Goal: Task Accomplishment & Management: Complete application form

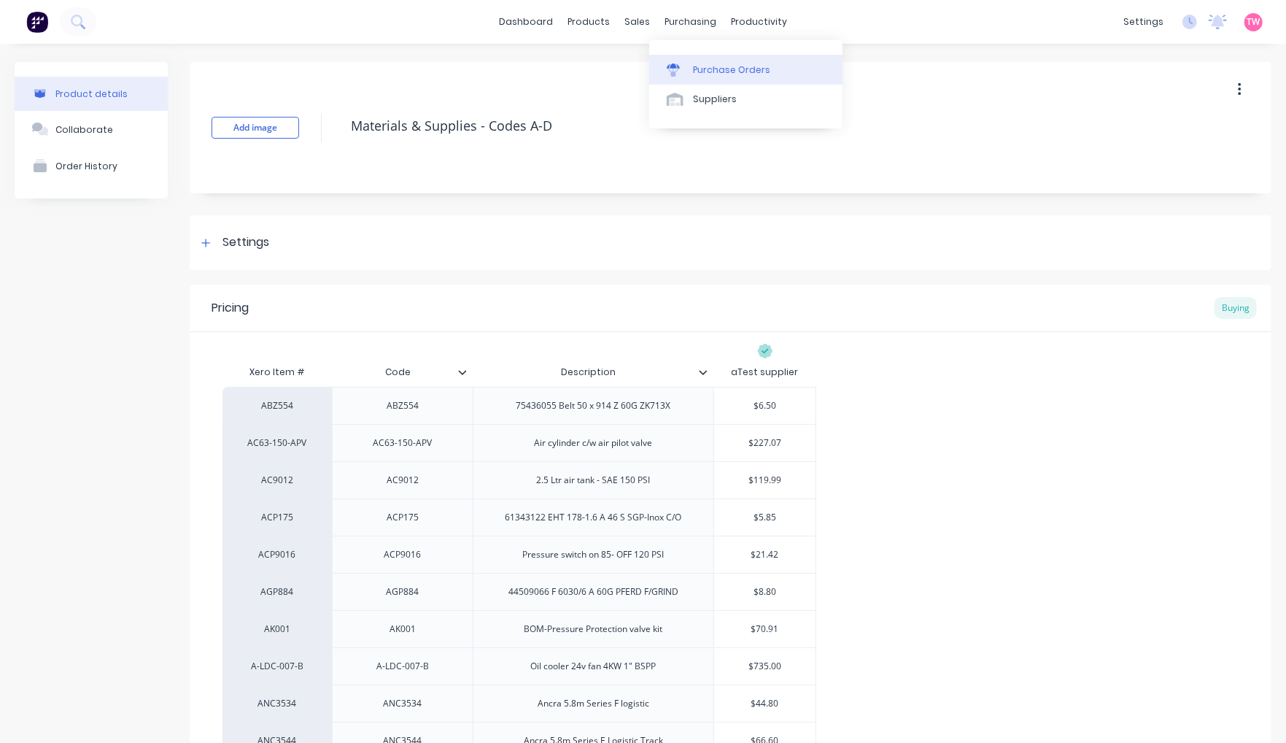
click at [720, 76] on div "Purchase Orders" at bounding box center [731, 69] width 77 height 13
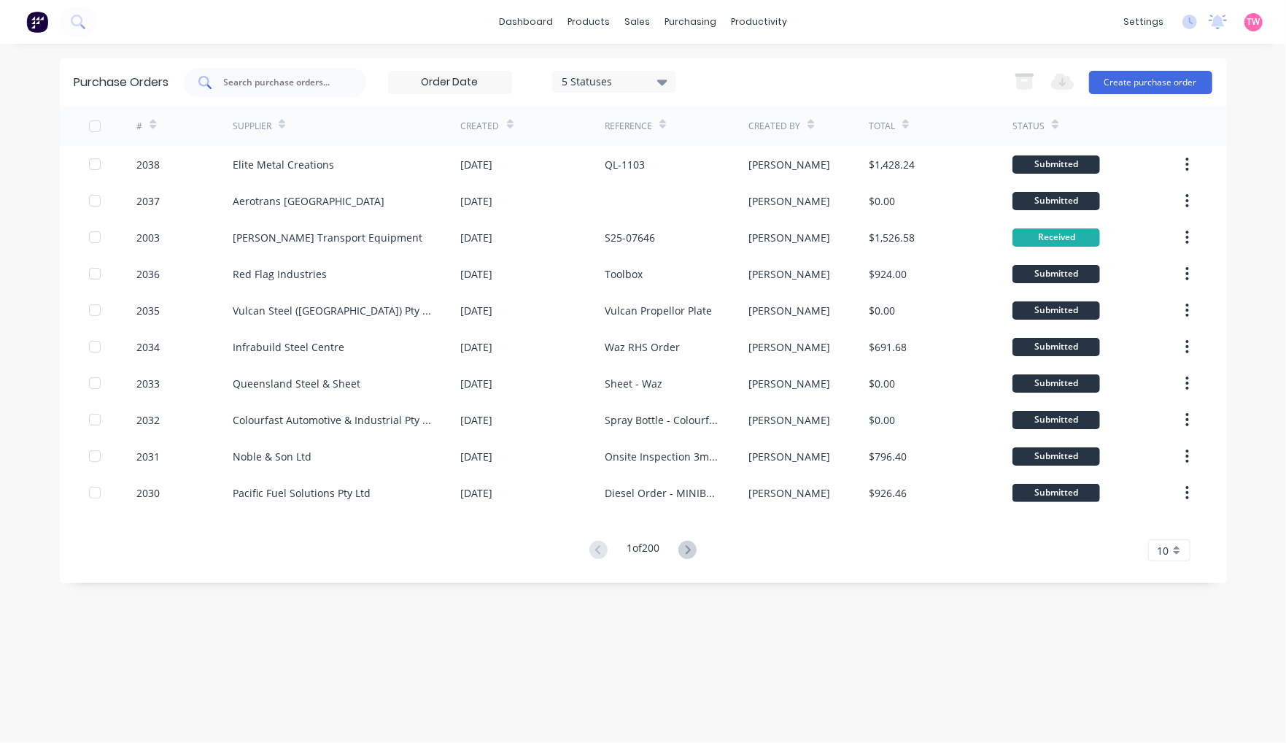
click at [276, 88] on input "text" at bounding box center [283, 82] width 121 height 15
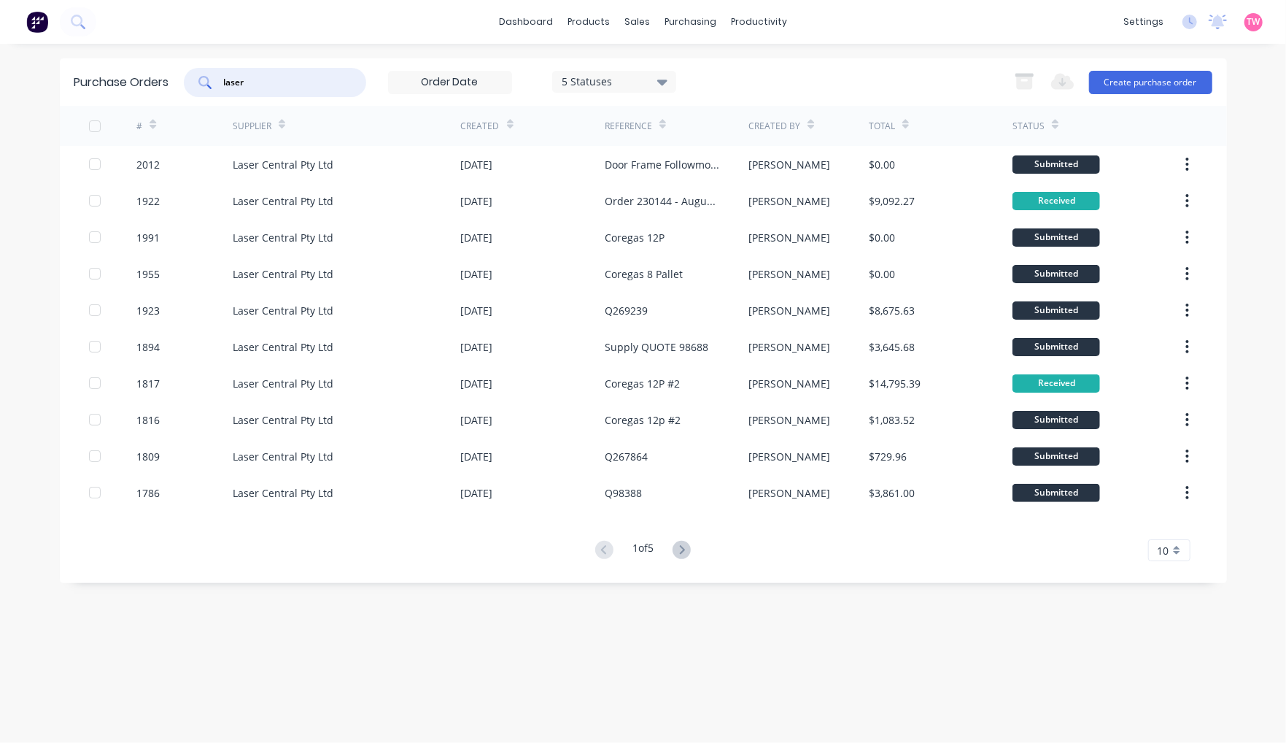
type input "laser"
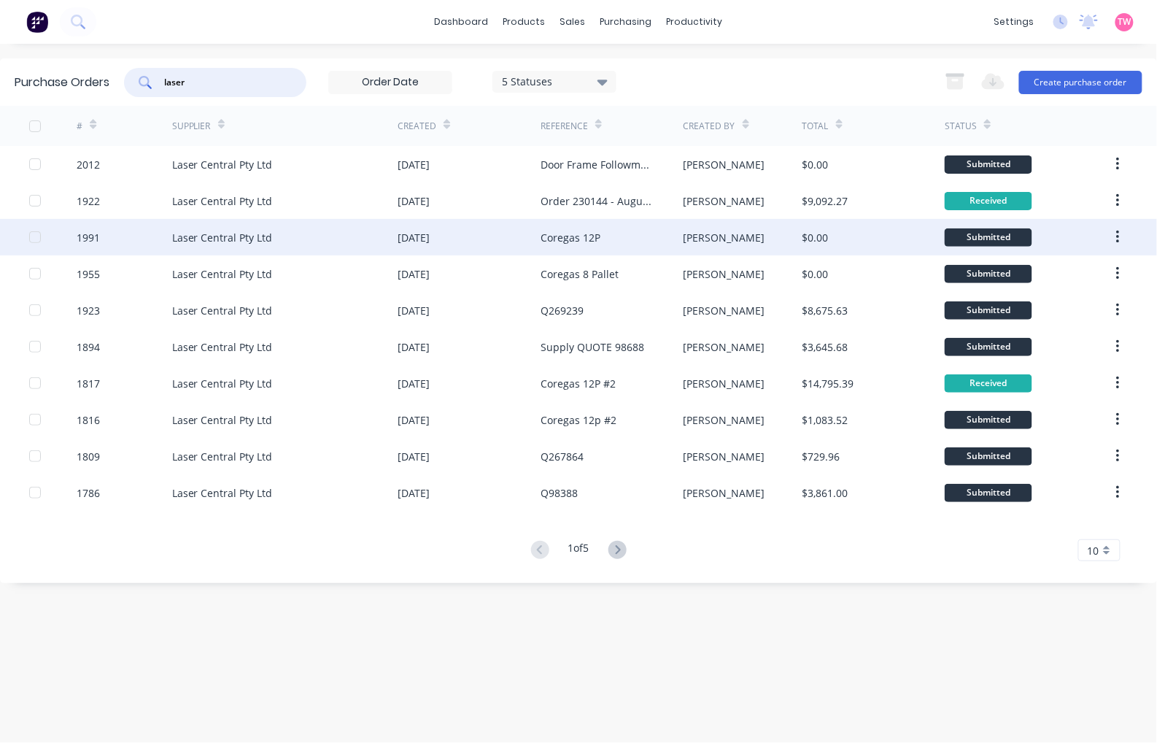
click at [144, 237] on div "1991" at bounding box center [124, 237] width 95 height 36
type textarea "x"
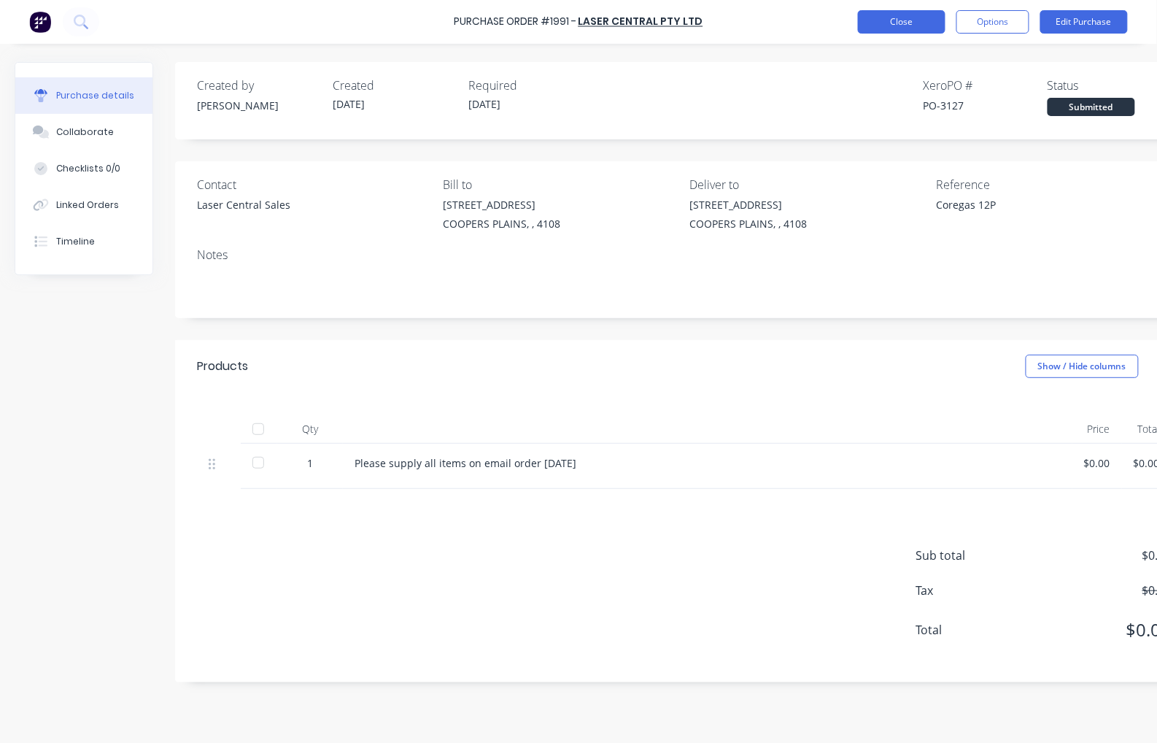
click at [903, 20] on button "Close" at bounding box center [902, 21] width 88 height 23
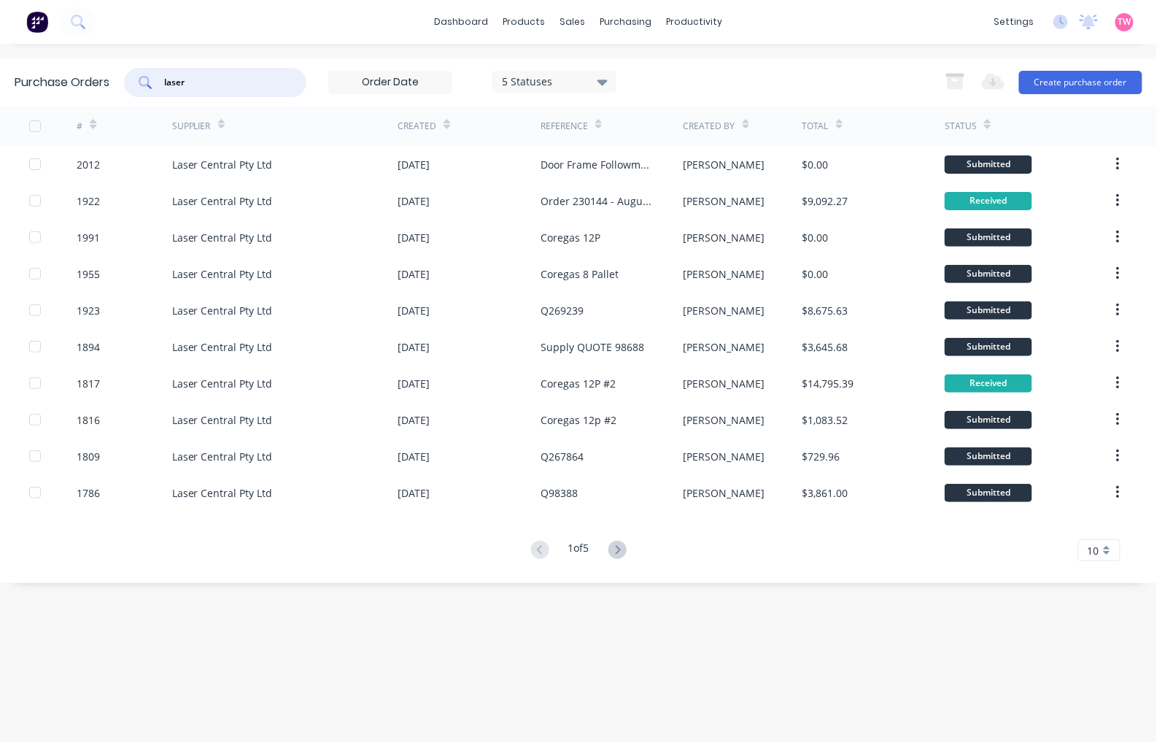
drag, startPoint x: 239, startPoint y: 78, endPoint x: 134, endPoint y: 84, distance: 105.2
click at [134, 84] on div "laser" at bounding box center [215, 82] width 182 height 29
type input "2037"
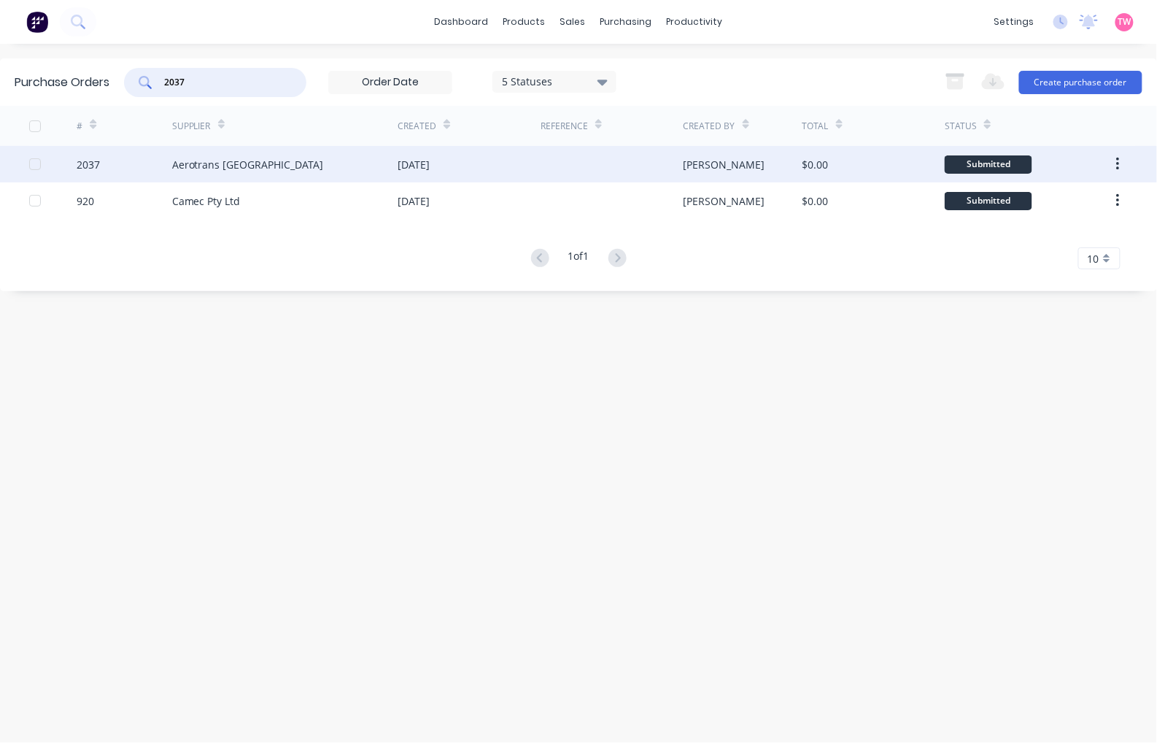
click at [118, 158] on div "2037" at bounding box center [124, 164] width 95 height 36
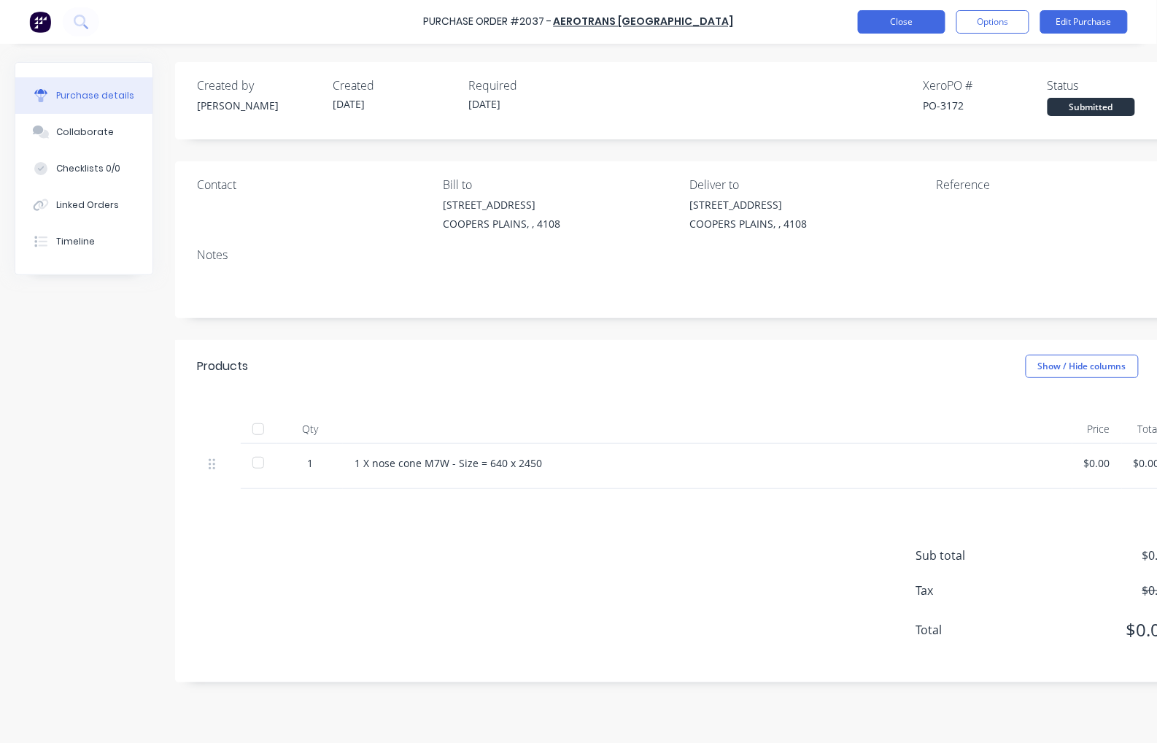
click at [898, 25] on button "Close" at bounding box center [902, 21] width 88 height 23
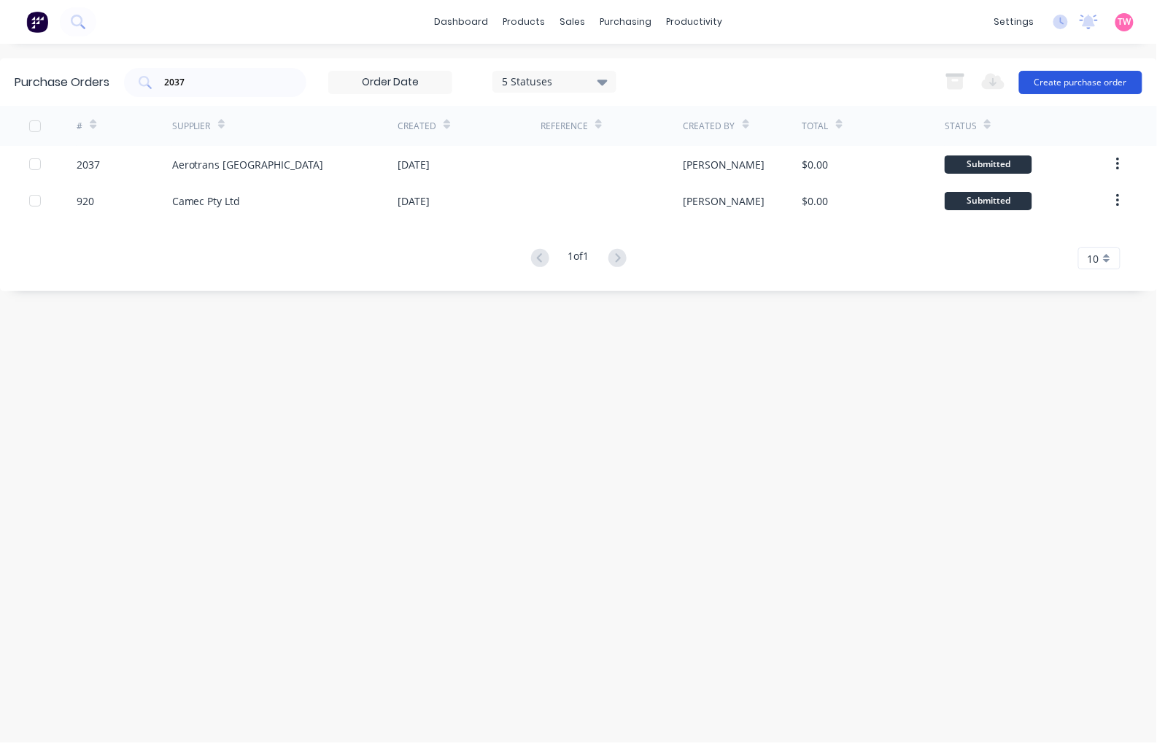
click at [1087, 82] on button "Create purchase order" at bounding box center [1080, 82] width 123 height 23
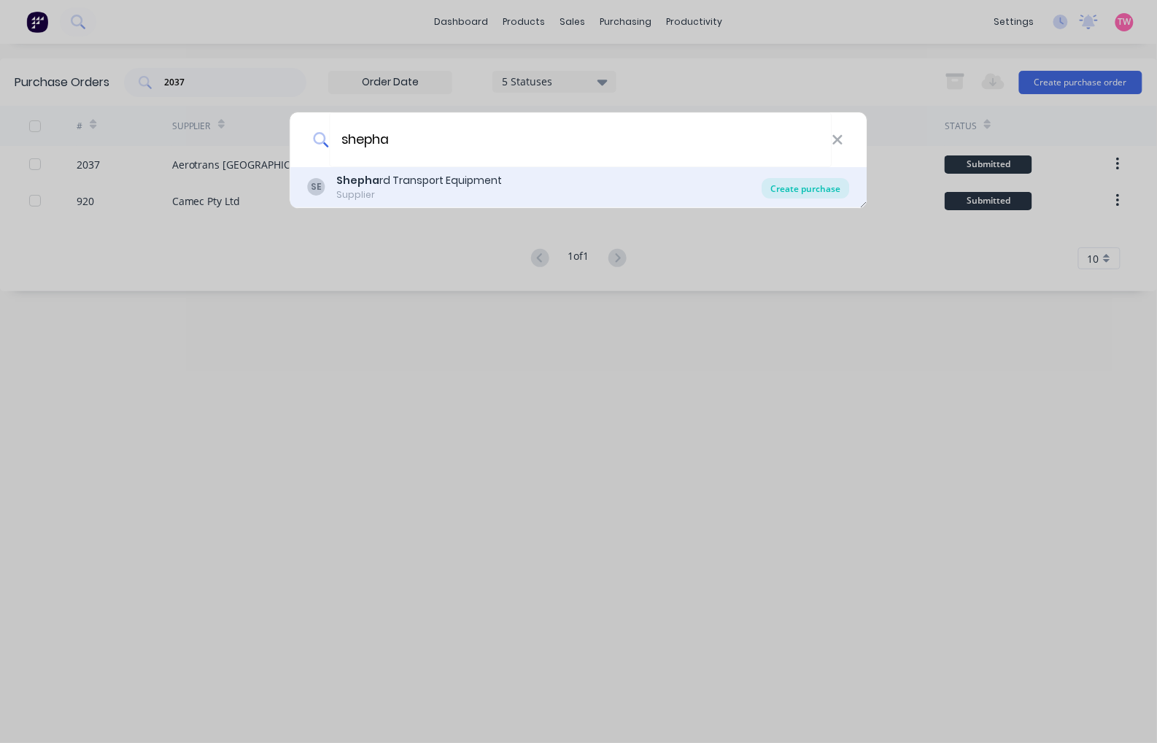
type input "shepha"
click at [821, 185] on div "Create purchase" at bounding box center [806, 188] width 88 height 20
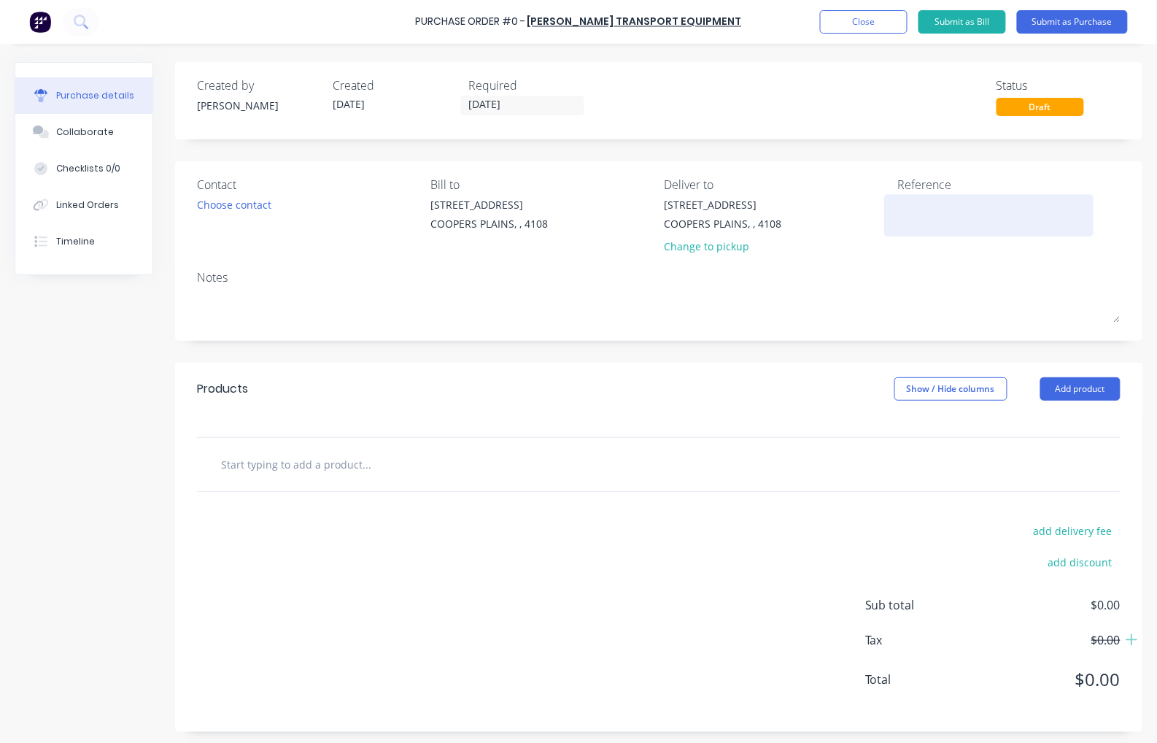
click at [971, 220] on textarea at bounding box center [989, 213] width 182 height 33
paste textarea "S25-08011"
type textarea "x"
type textarea "S25-08011"
type textarea "x"
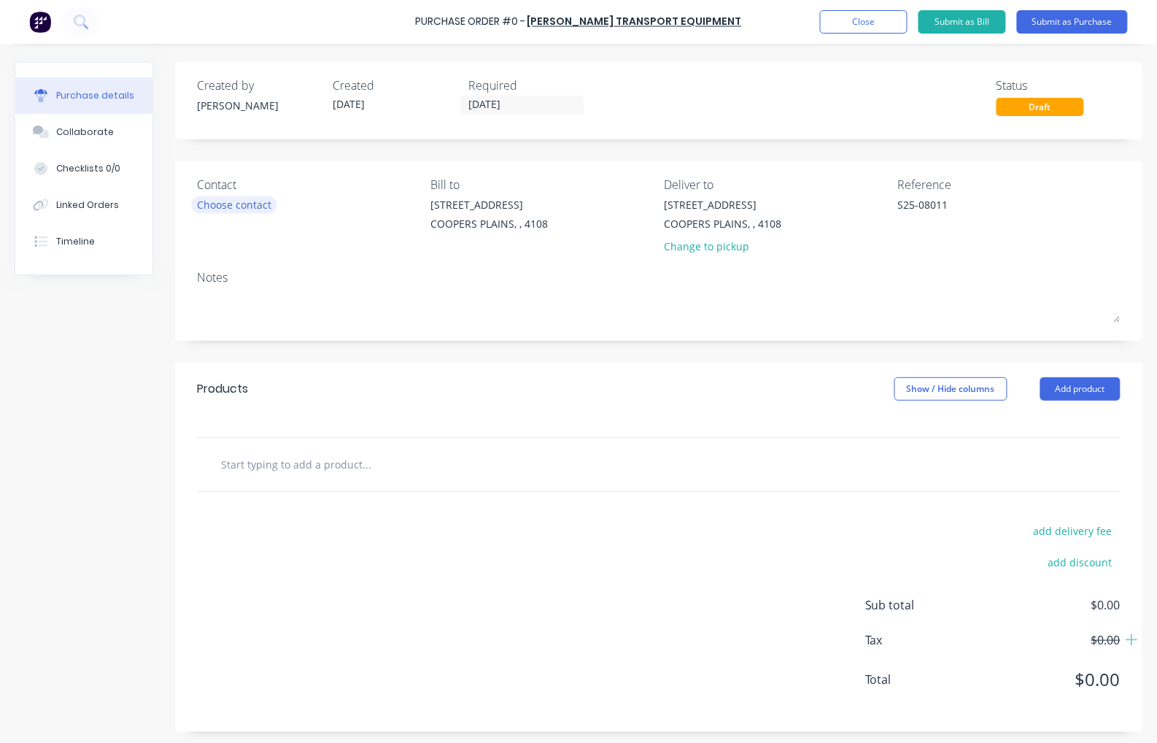
type textarea "S25-08011"
click at [263, 204] on div "Choose contact" at bounding box center [234, 204] width 74 height 15
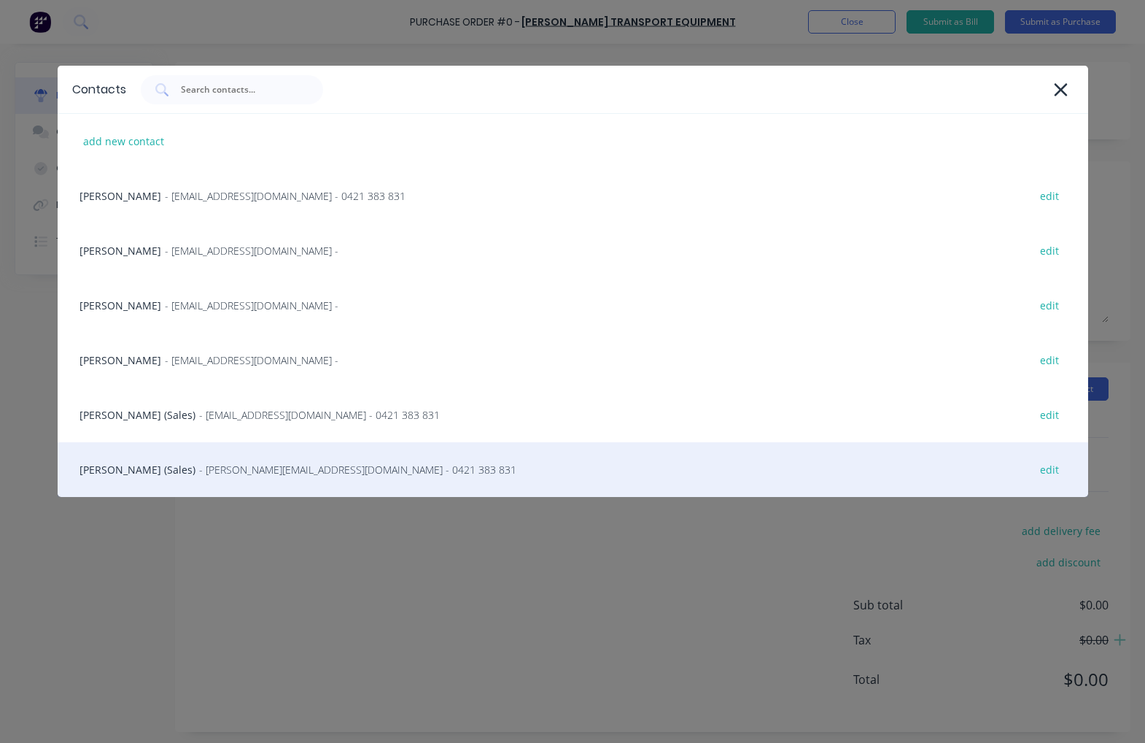
click at [141, 468] on div "[PERSON_NAME] (Sales) - [PERSON_NAME][EMAIL_ADDRESS][DOMAIN_NAME] - 0421 383 83…" at bounding box center [573, 469] width 1031 height 55
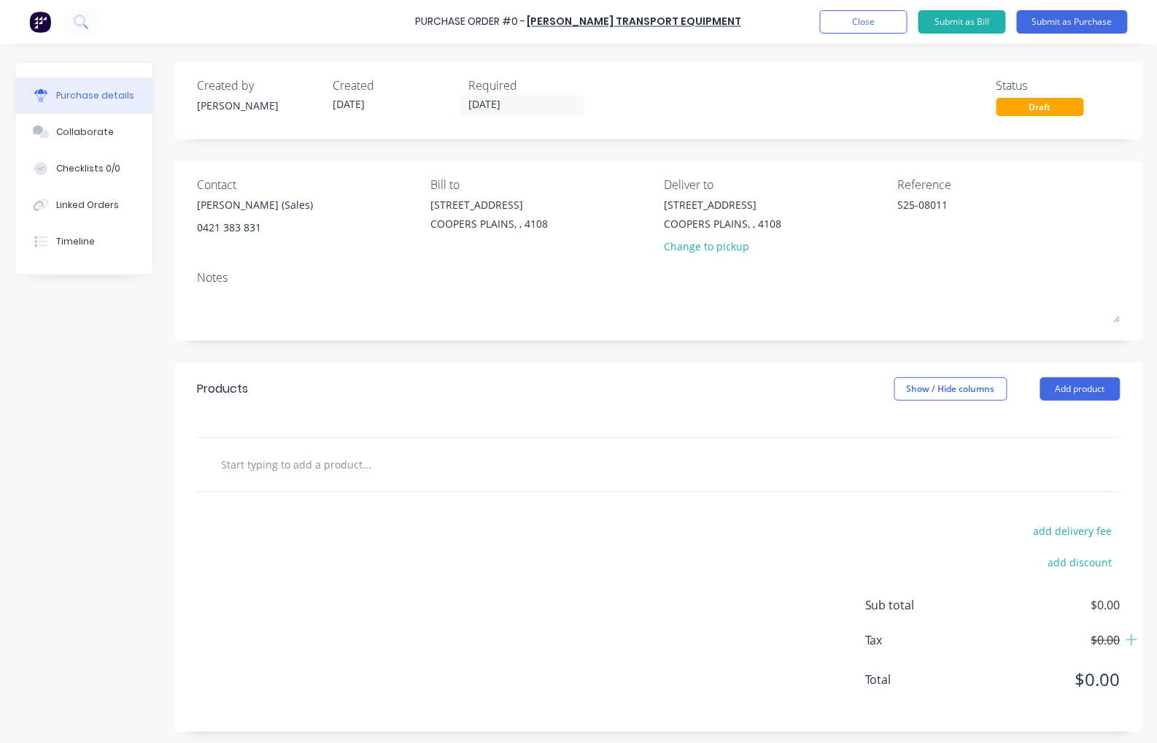
click at [271, 468] on input "text" at bounding box center [366, 463] width 292 height 29
paste input "EXTRA TO INVOICE I25-8105"
type textarea "x"
type input "EXTRA TO INVOICE I25-8105"
type textarea "x"
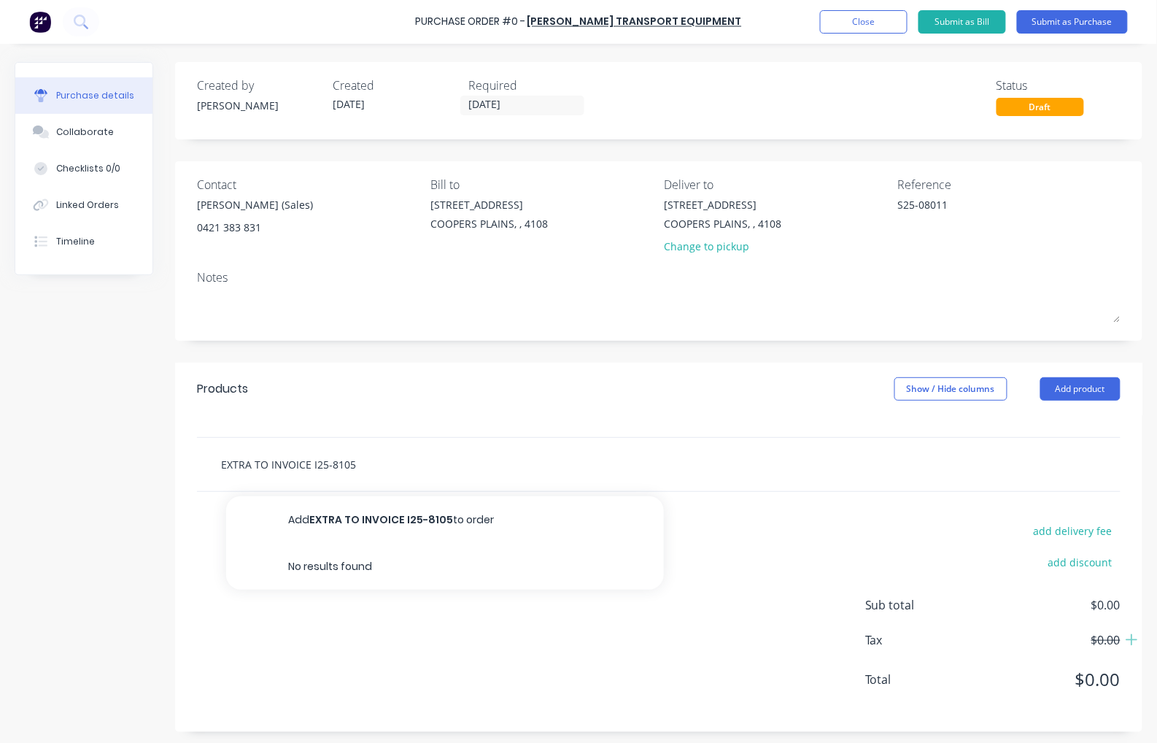
type input "EXTRA TO INVOICE I25-8105"
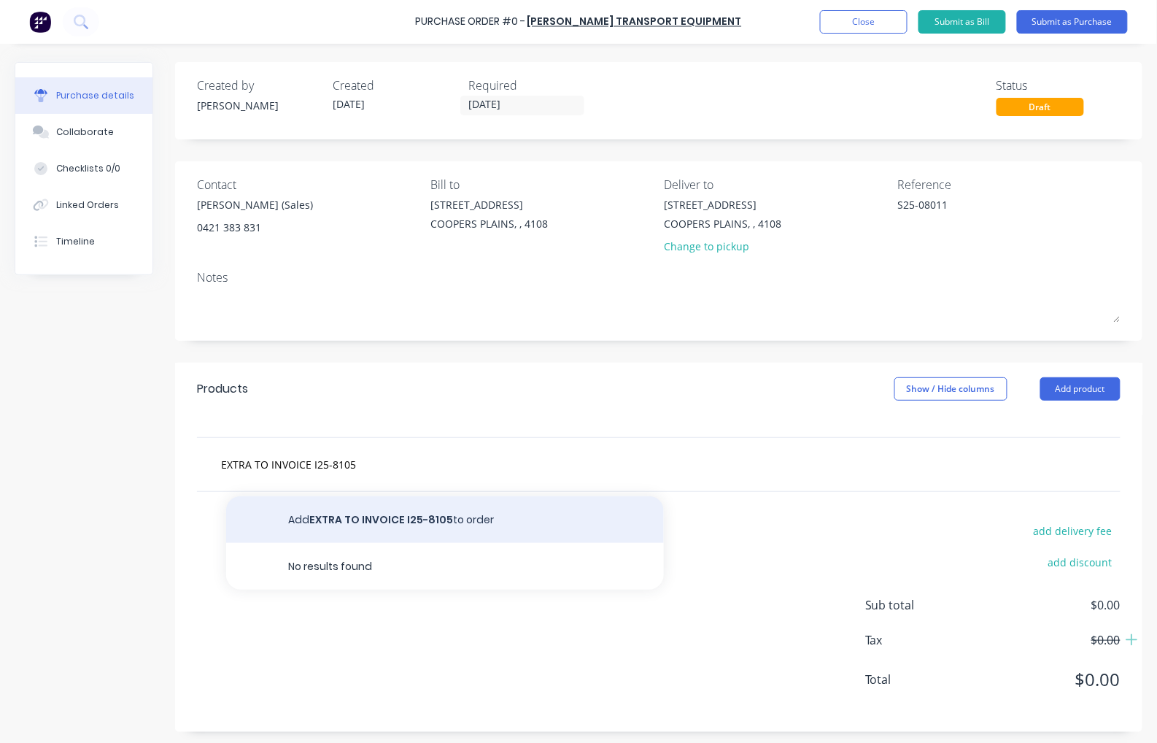
click at [324, 522] on button "Add EXTRA TO INVOICE I25-8105 to order" at bounding box center [445, 519] width 438 height 47
type textarea "x"
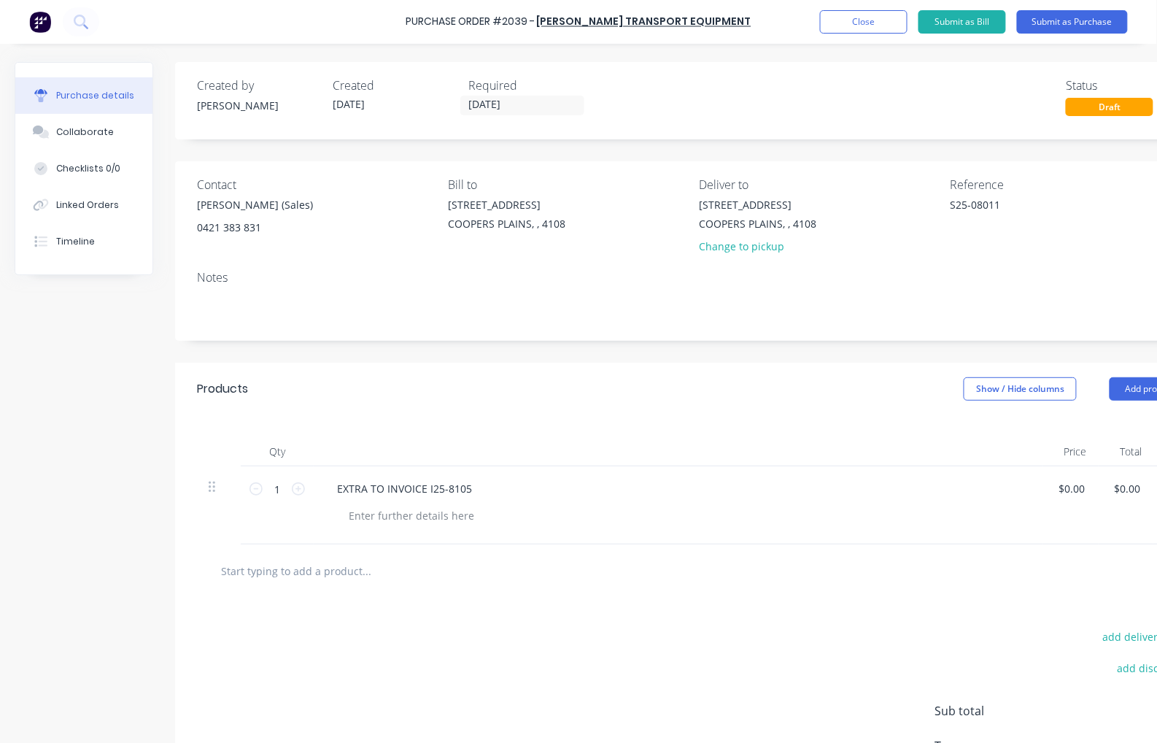
click at [286, 579] on input "text" at bounding box center [366, 570] width 292 height 29
paste input "SP01"
type textarea "x"
type input "SP01"
type textarea "x"
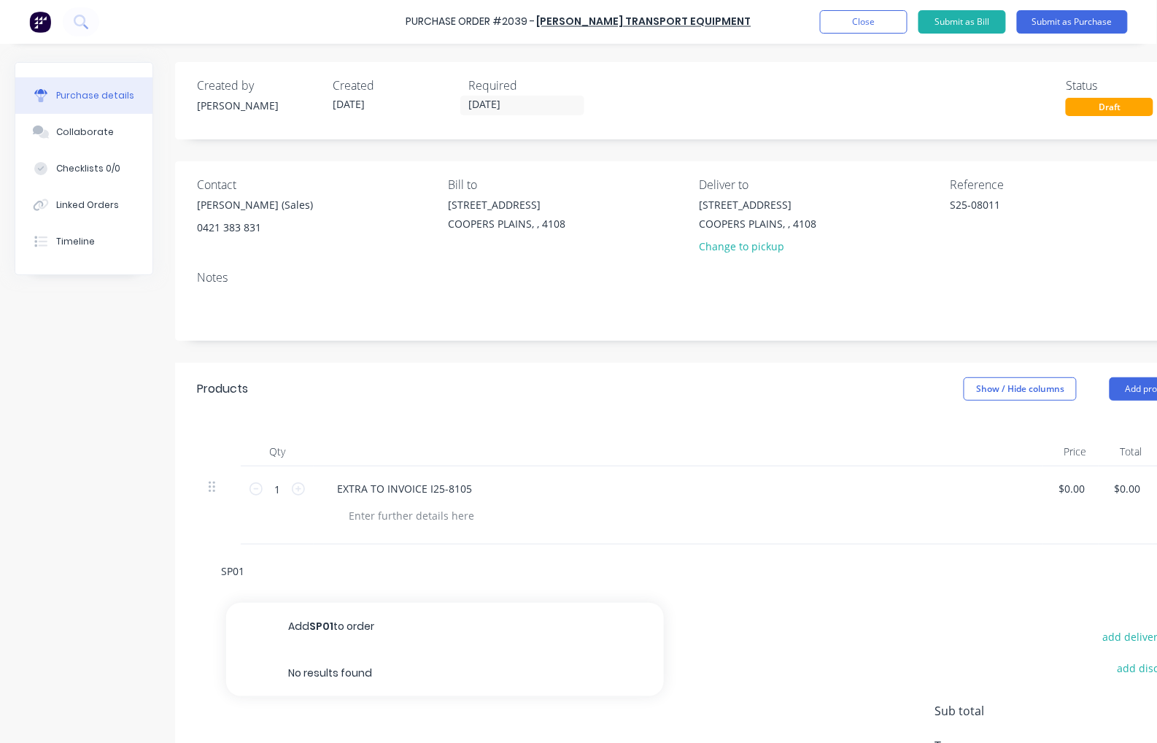
type input "SP01"
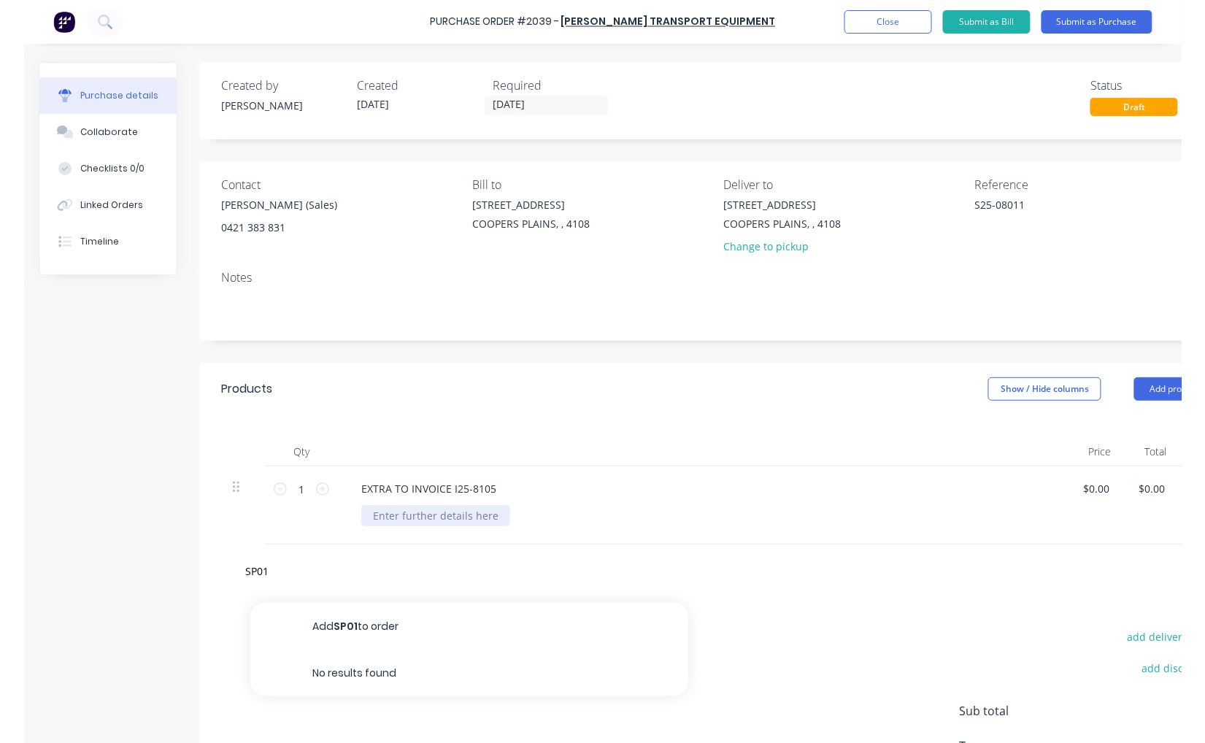
scroll to position [123, 0]
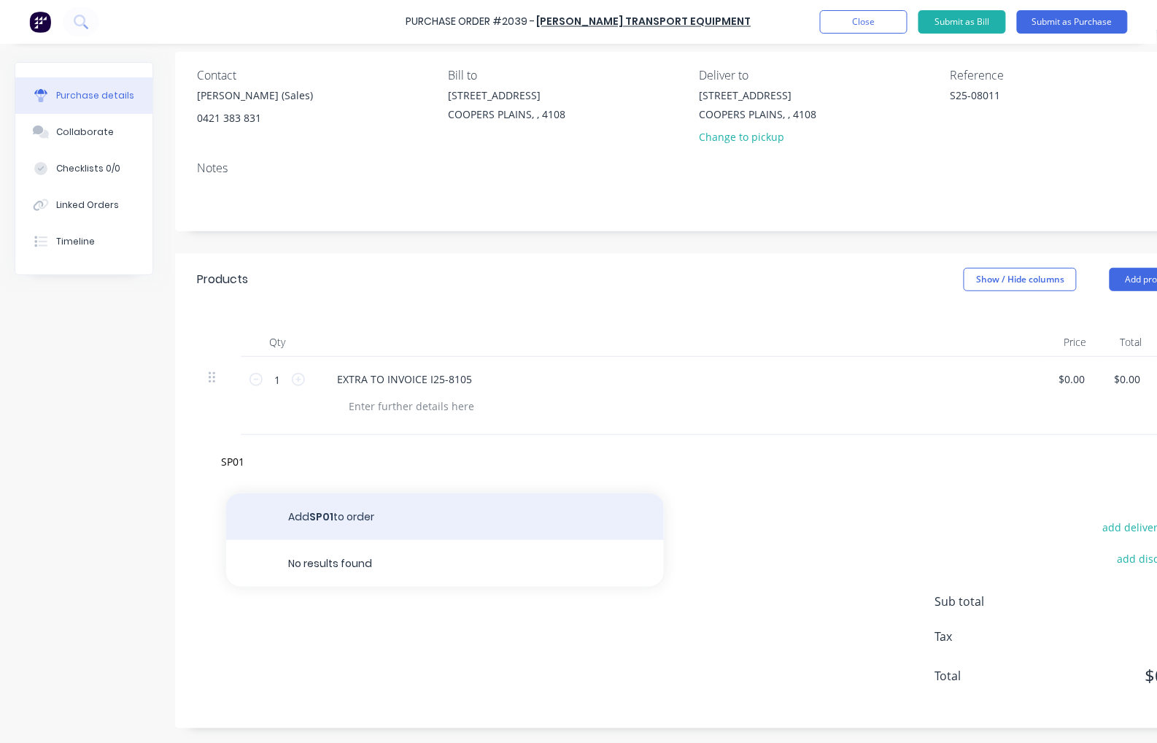
click at [326, 503] on button "Add SP01 to order" at bounding box center [445, 516] width 438 height 47
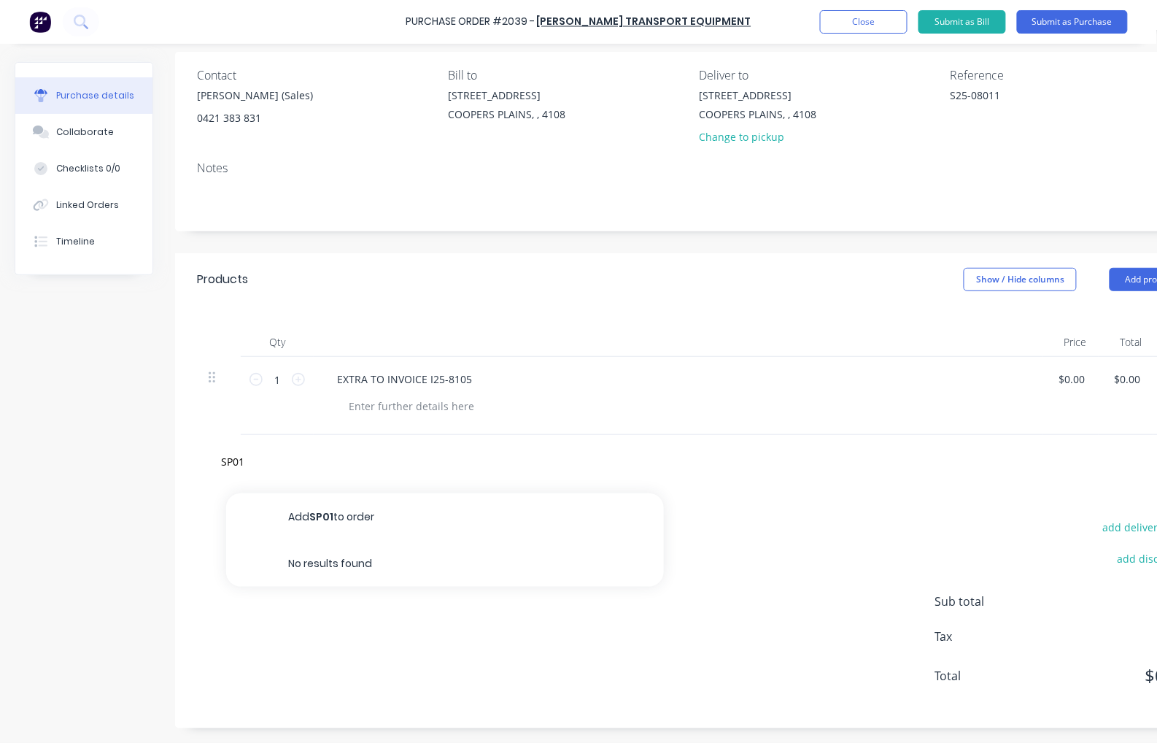
type textarea "x"
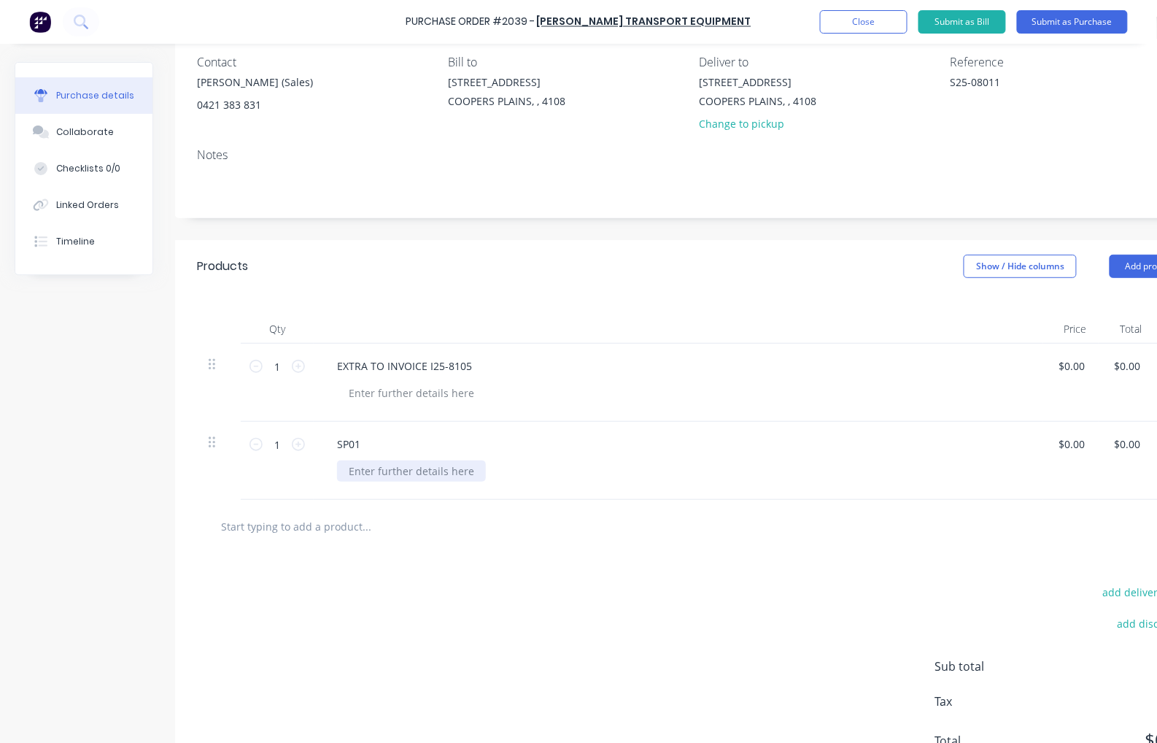
type textarea "x"
click at [399, 468] on div at bounding box center [411, 470] width 149 height 21
paste div
click at [343, 530] on input "text" at bounding box center [366, 525] width 292 height 29
paste input "SP01"
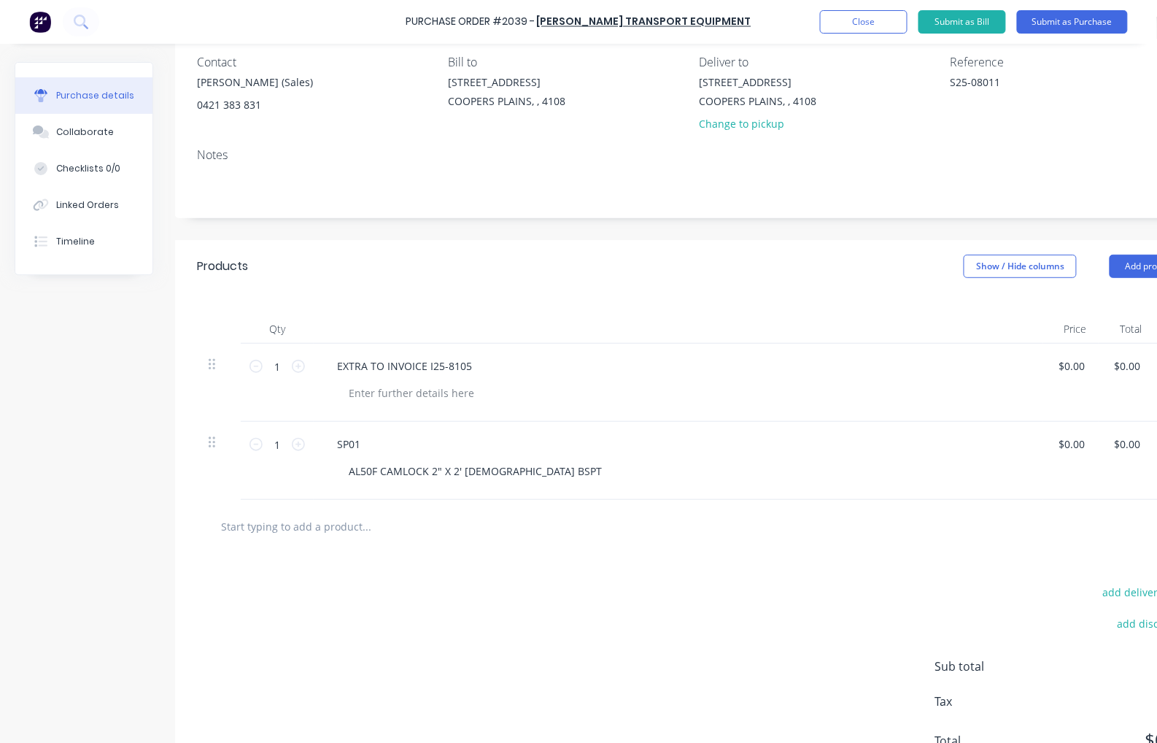
type textarea "x"
type input "SP01"
type textarea "x"
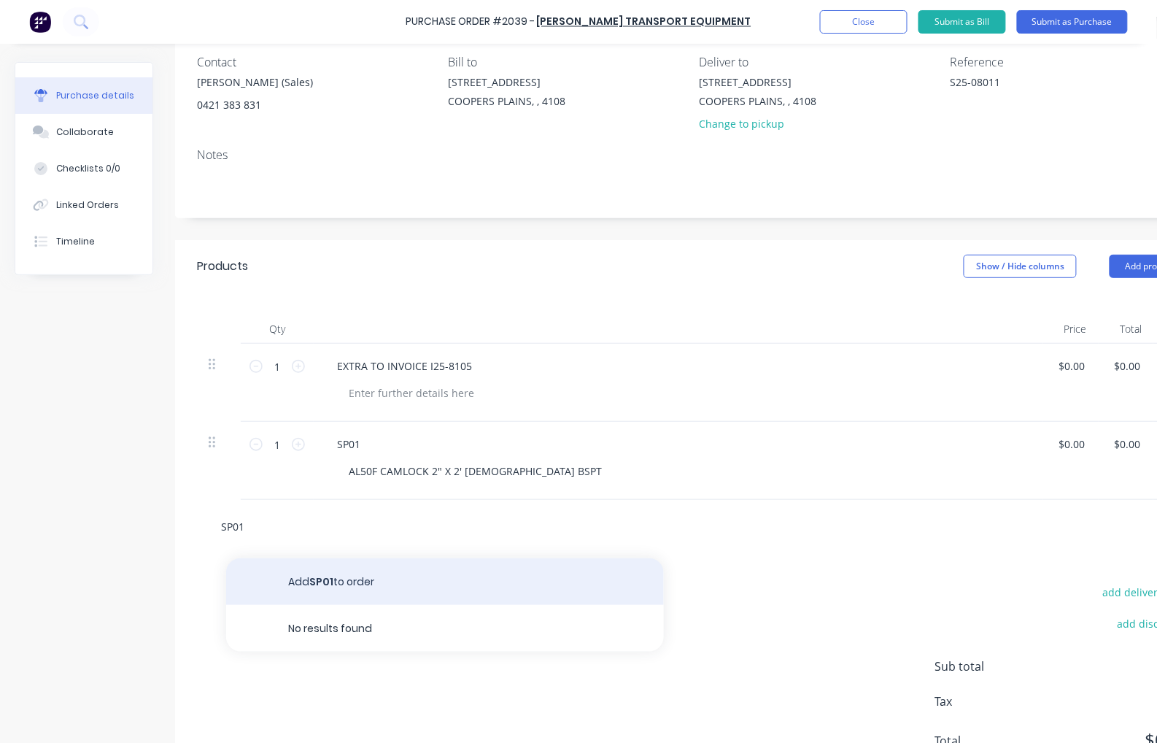
type input "SP01"
click at [339, 587] on button "Add SP01 to order" at bounding box center [445, 581] width 438 height 47
type textarea "x"
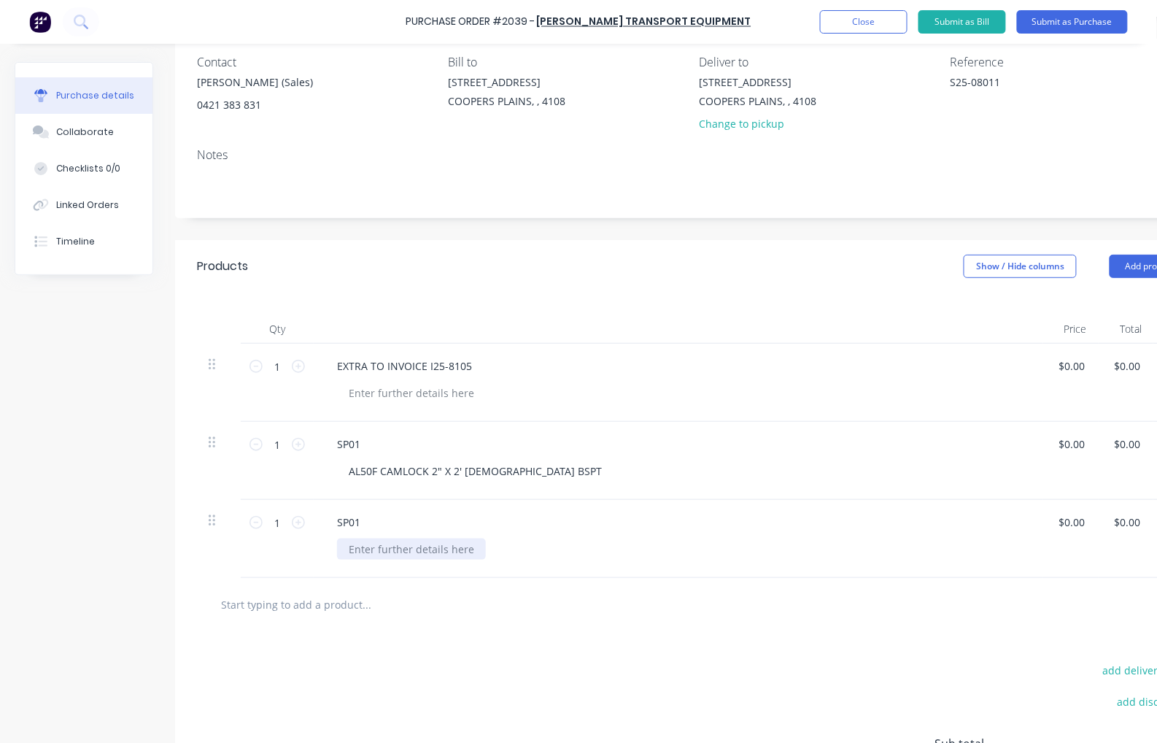
type textarea "x"
click at [433, 548] on div at bounding box center [411, 548] width 149 height 21
paste div
click at [279, 452] on input "1" at bounding box center [277, 444] width 29 height 22
type textarea "x"
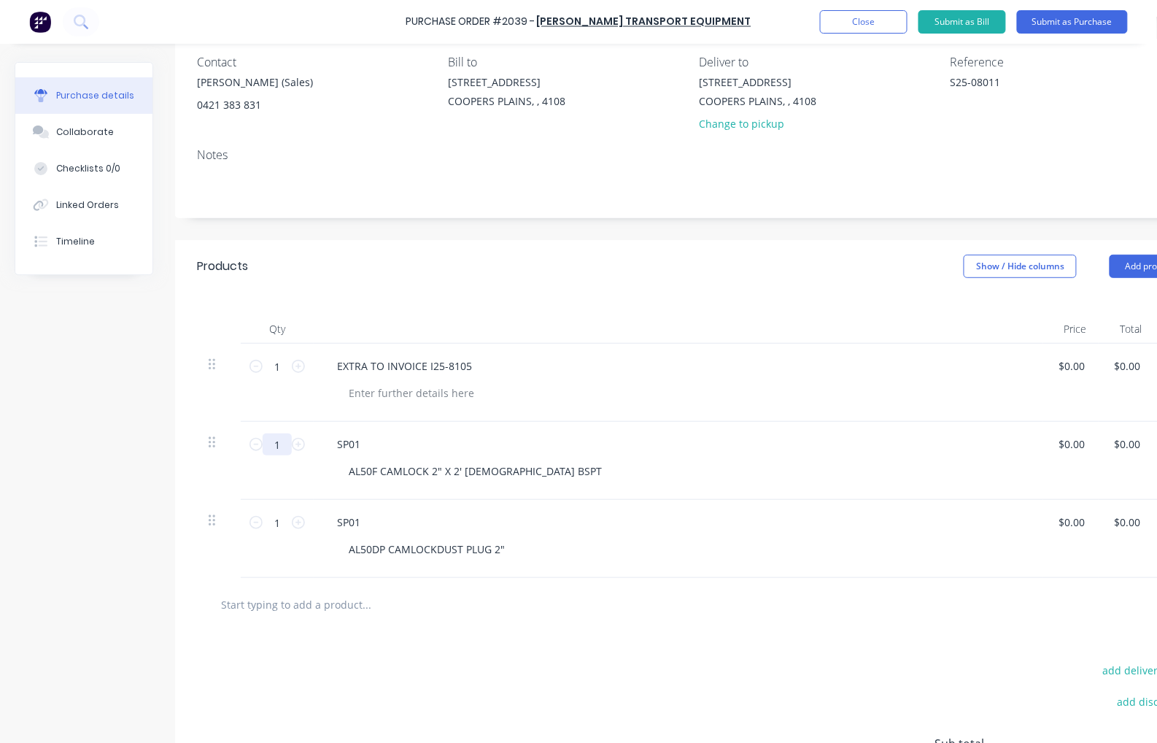
type input "8"
type textarea "x"
type input "8"
type textarea "x"
type input "0.00"
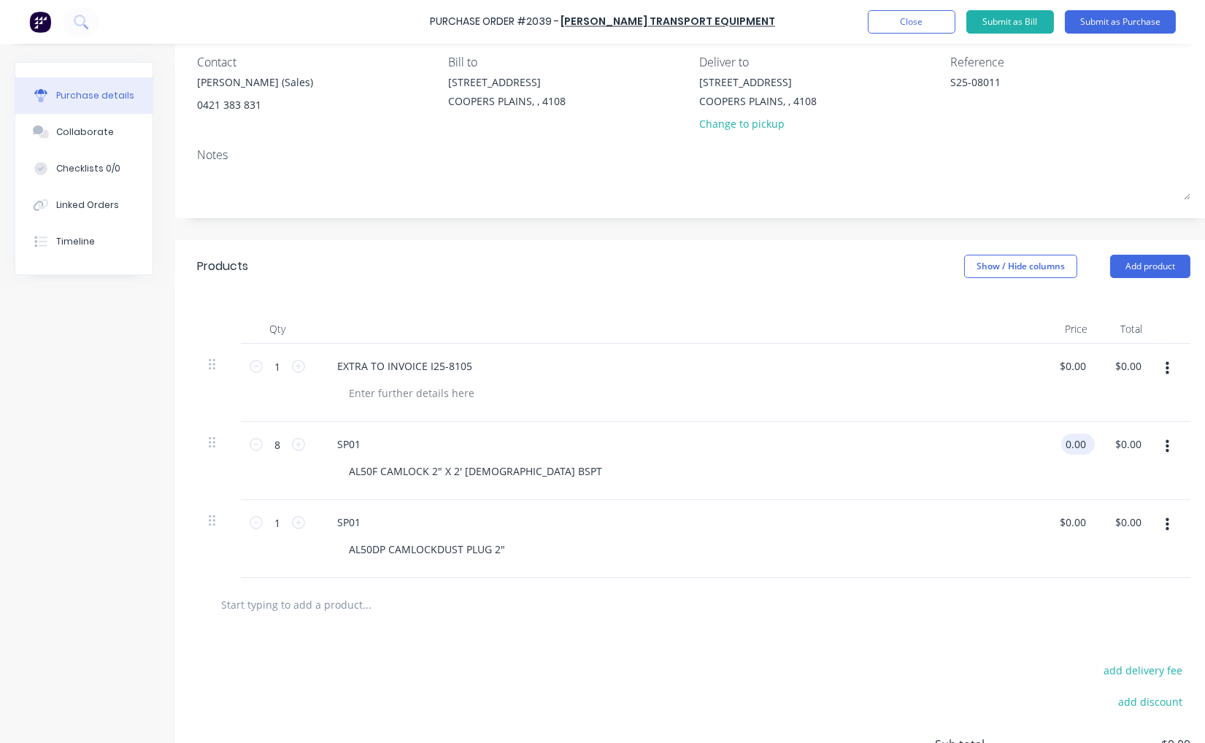
click at [1074, 446] on input "0.00" at bounding box center [1075, 443] width 28 height 21
type textarea "x"
click at [1074, 446] on input "0.00" at bounding box center [1075, 443] width 28 height 21
type input "5.65"
type textarea "x"
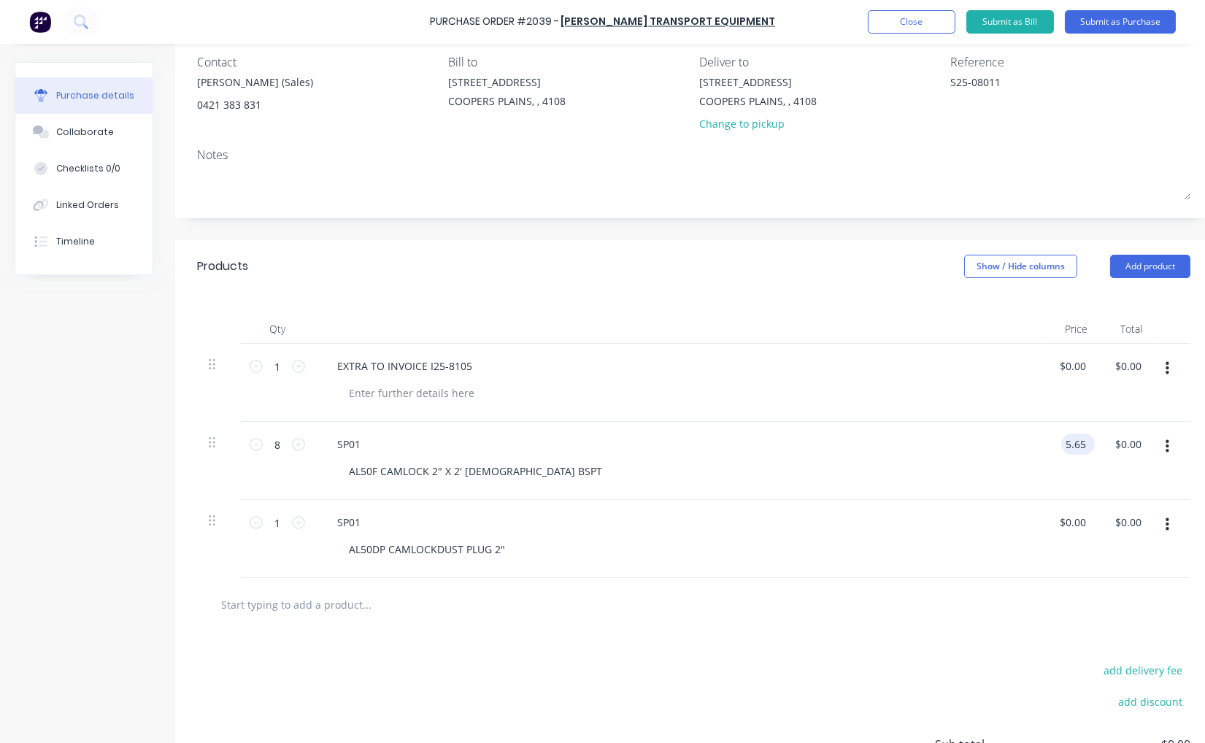
type input "$5.65"
type input "45.20"
type textarea "x"
type input "$45.20"
click at [275, 512] on input "1" at bounding box center [277, 522] width 29 height 22
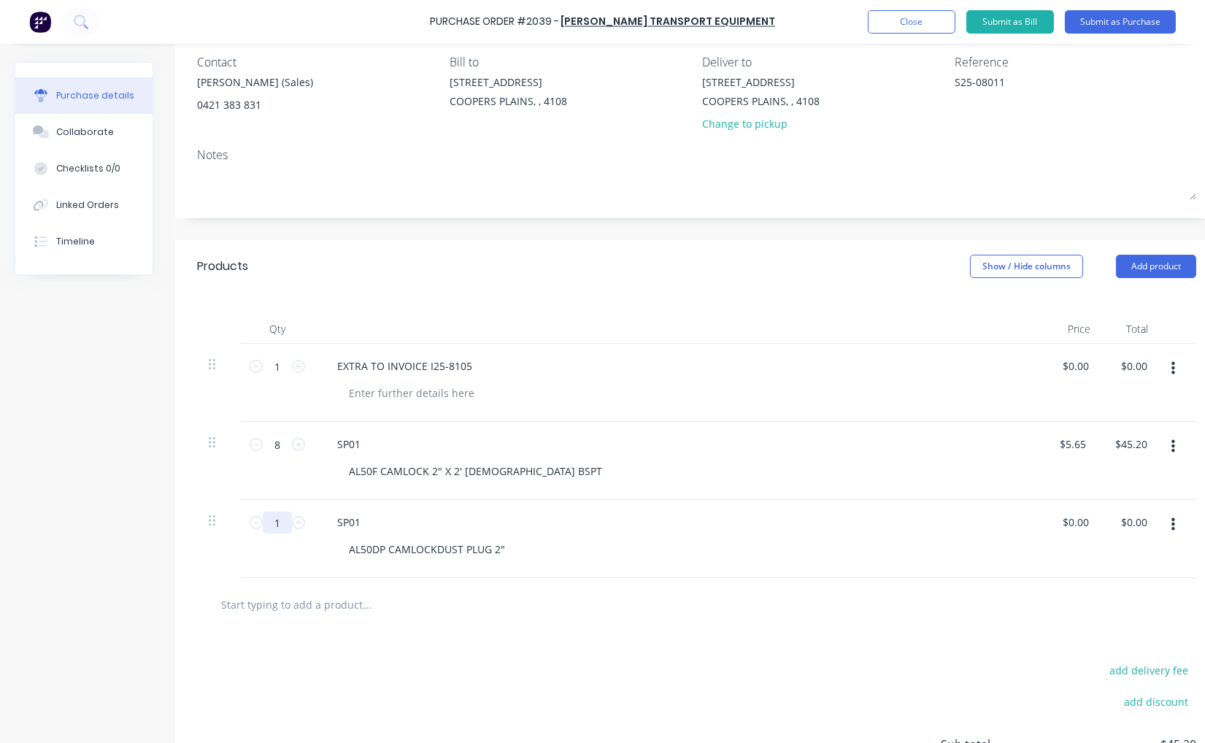
type textarea "x"
type input "16"
type textarea "x"
type input "16"
type textarea "x"
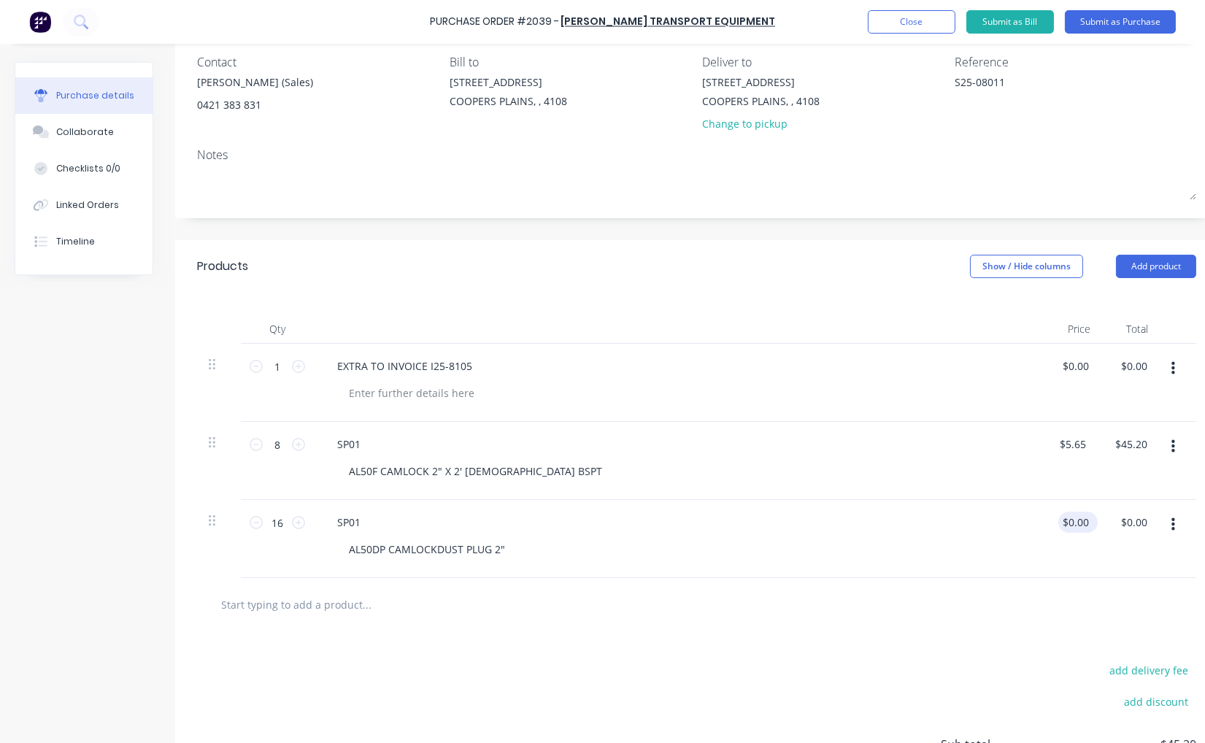
type input "0.00"
click at [1082, 522] on input "0.00" at bounding box center [1075, 521] width 34 height 21
type textarea "x"
click at [1082, 522] on input "0.00" at bounding box center [1078, 521] width 28 height 21
type input "3.80"
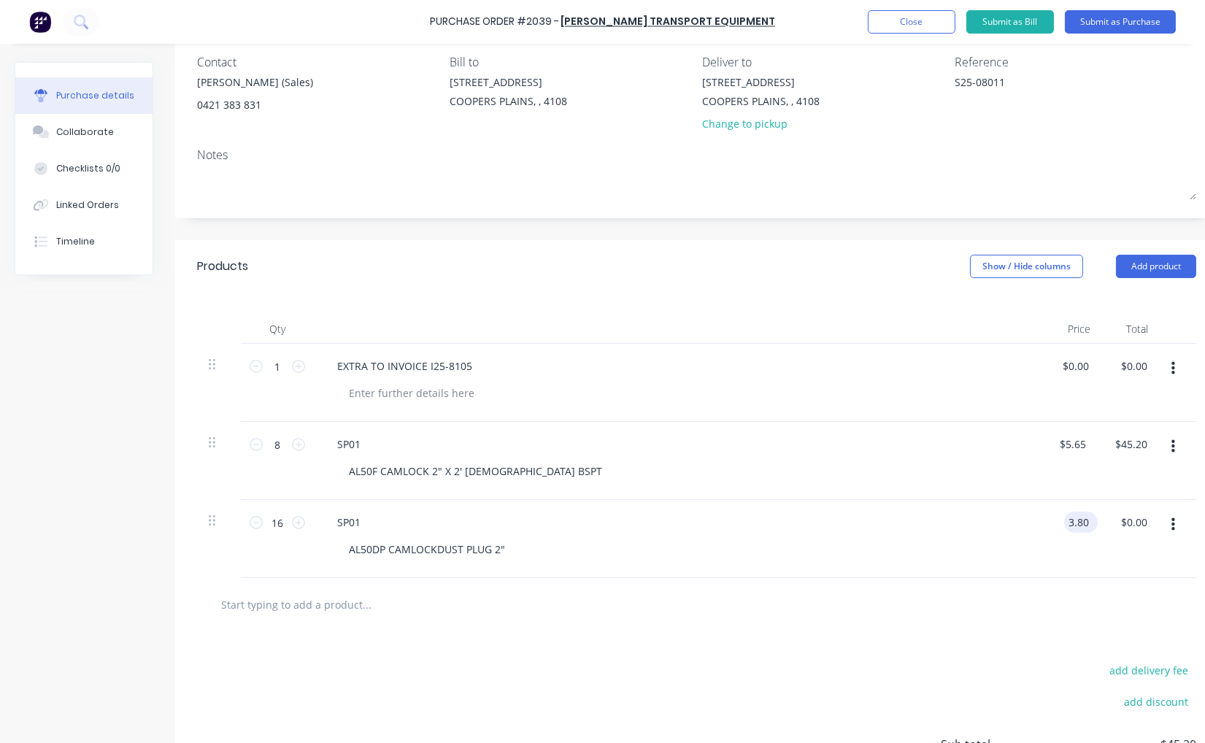
type textarea "x"
type input "$3.80"
type input "60.80"
type textarea "x"
type input "$60.80"
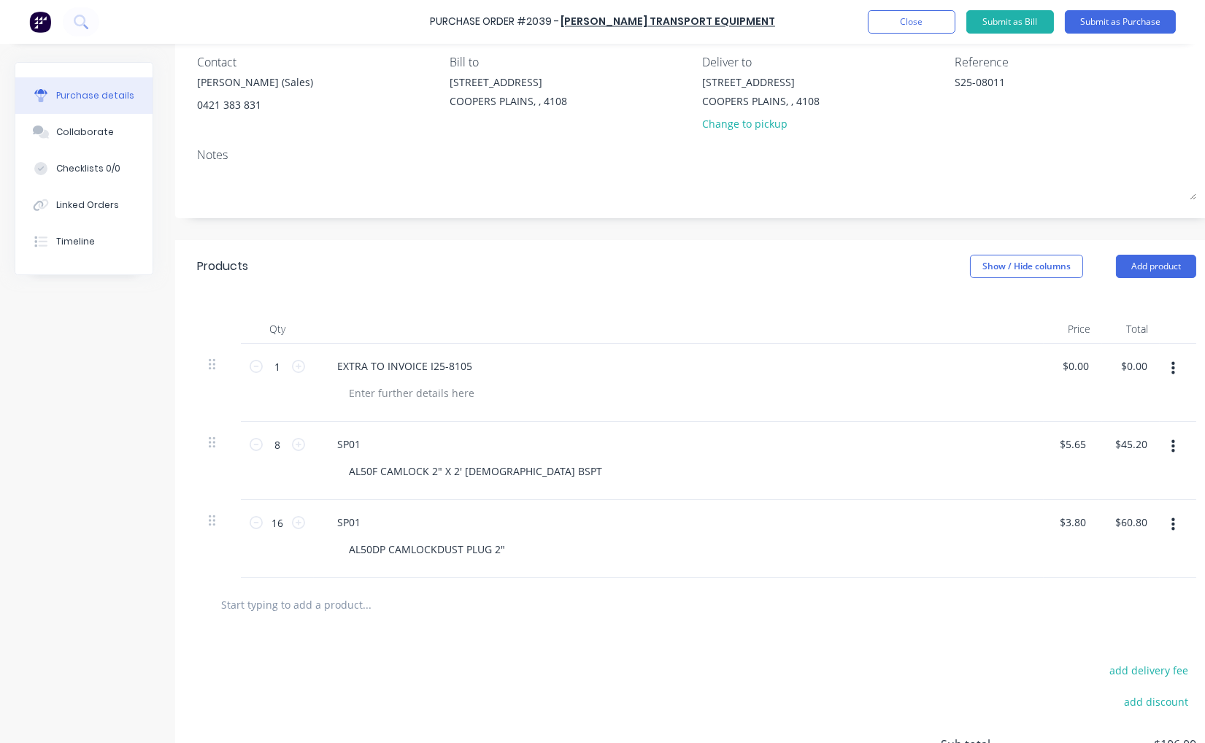
click at [310, 604] on input "text" at bounding box center [366, 604] width 292 height 29
paste input "SP01"
type textarea "x"
type input "SP01"
type textarea "x"
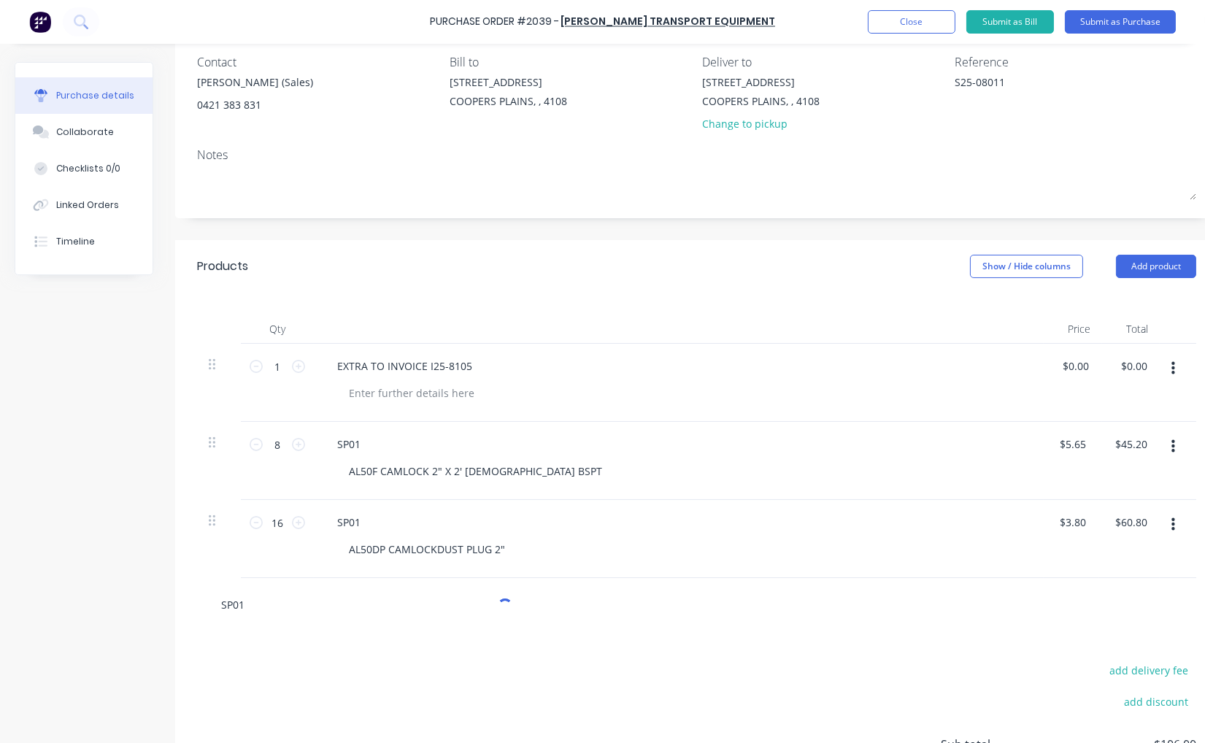
type input "SP01"
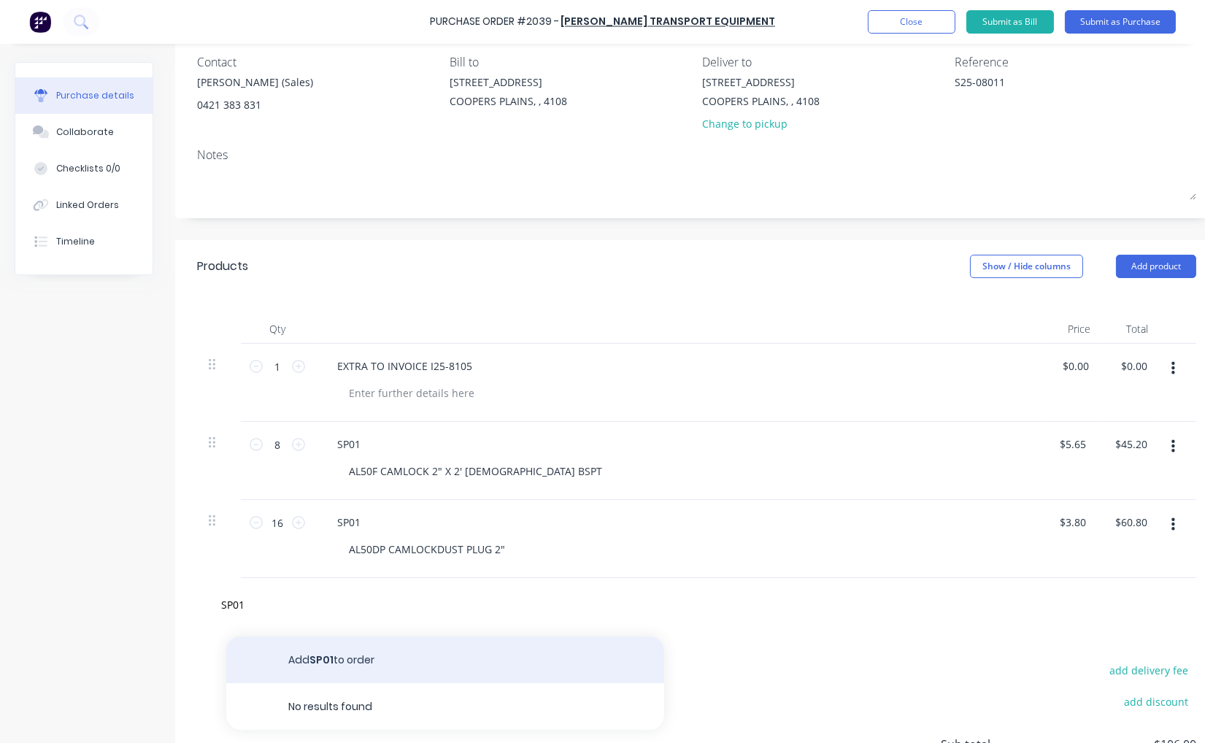
click at [329, 653] on button "Add SP01 to order" at bounding box center [445, 659] width 438 height 47
type textarea "x"
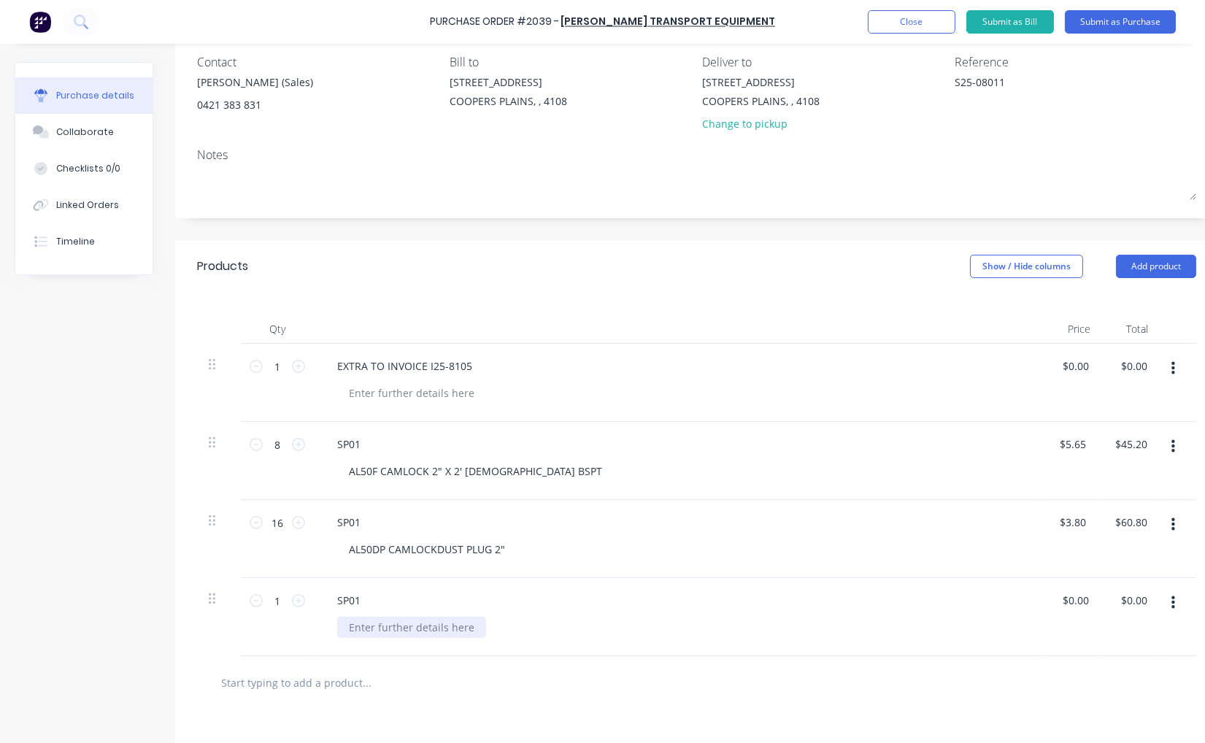
type textarea "x"
click at [374, 622] on div at bounding box center [411, 627] width 149 height 21
paste div
type textarea "x"
type input "0.00"
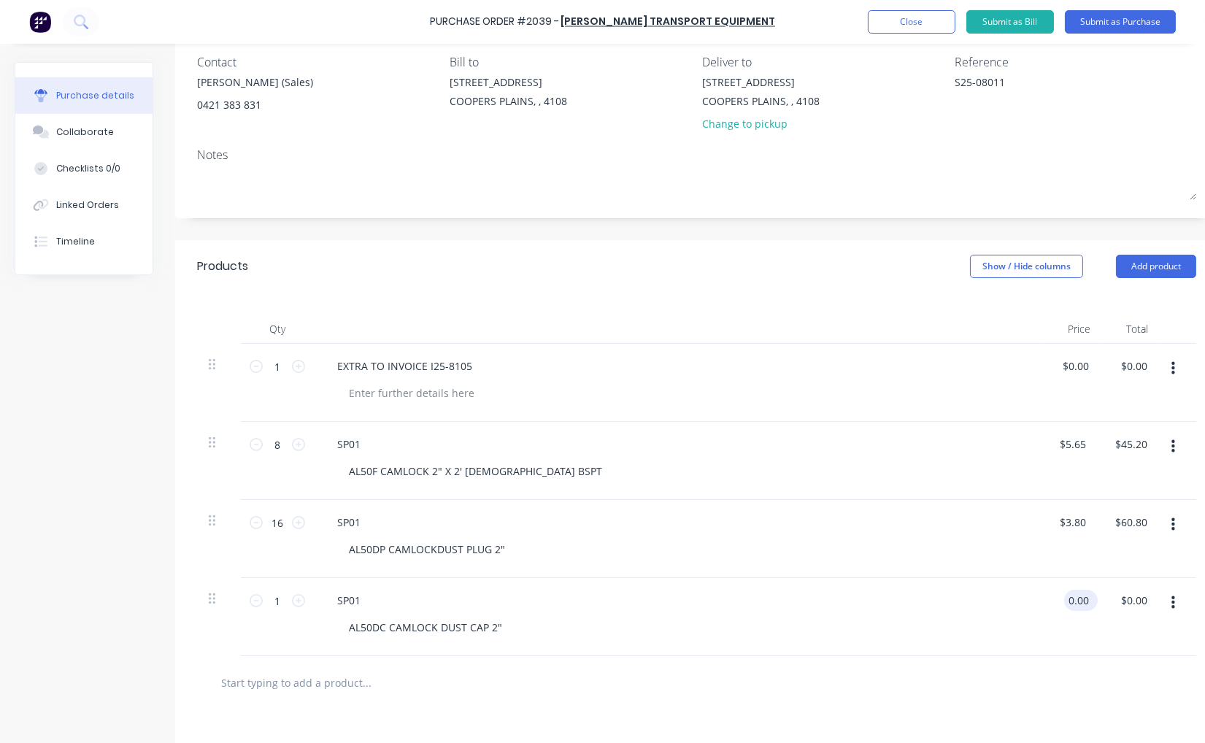
click at [1066, 594] on input "0.00" at bounding box center [1078, 600] width 28 height 21
type textarea "x"
click at [1066, 594] on input "0.00" at bounding box center [1078, 600] width 28 height 21
type input "8.45"
type textarea "x"
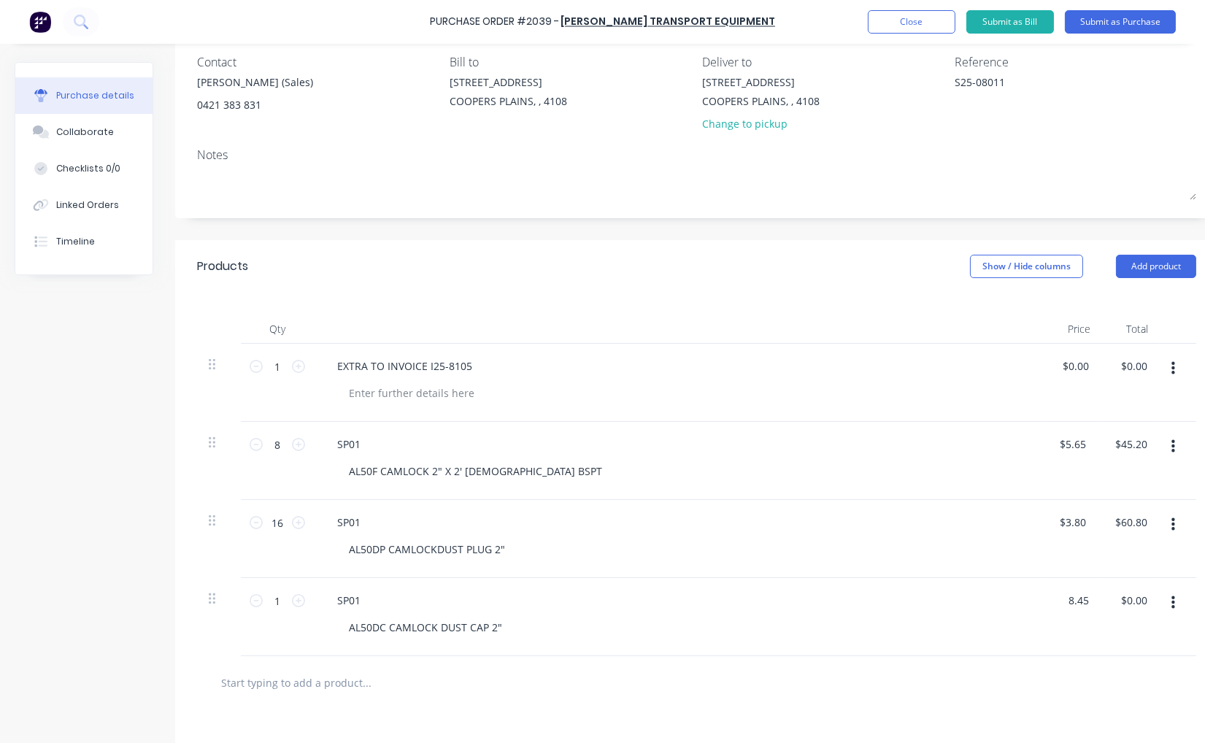
type input "$8.45"
type input "8.45"
type textarea "x"
type input "$8.45"
click at [278, 599] on input "1" at bounding box center [277, 601] width 29 height 22
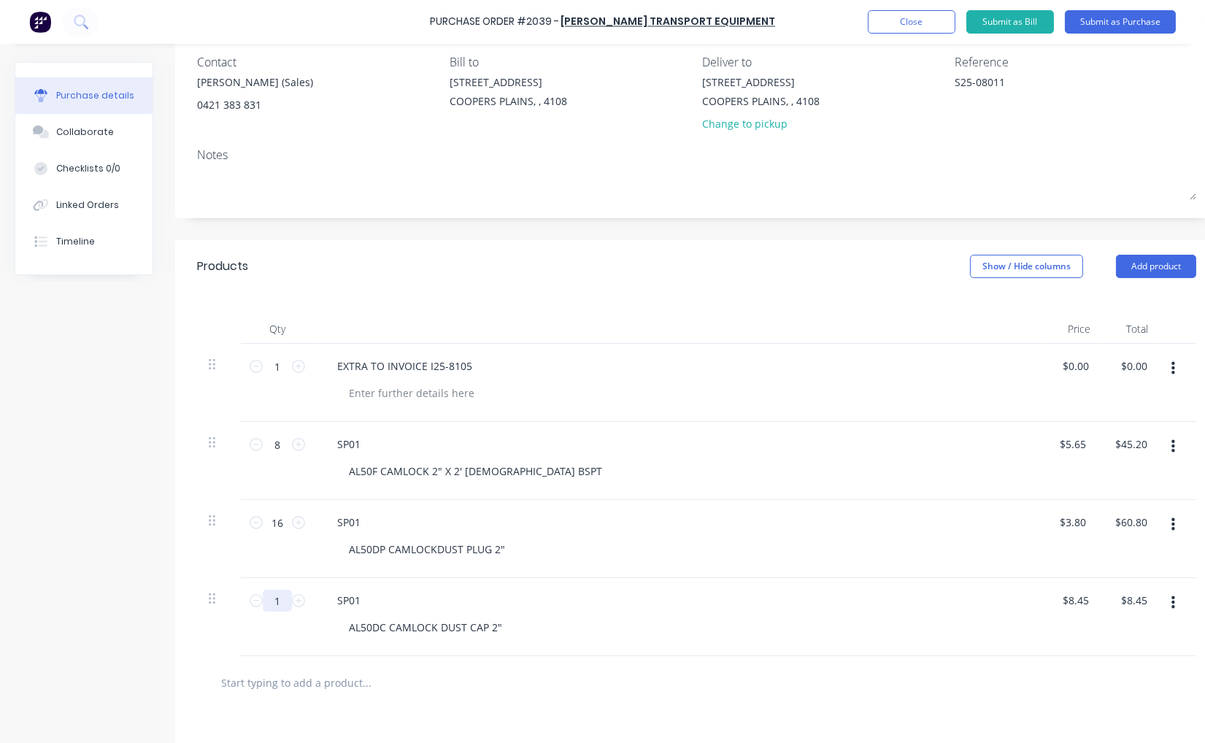
type textarea "x"
type input "16"
type input "$135.20"
type textarea "x"
type input "16"
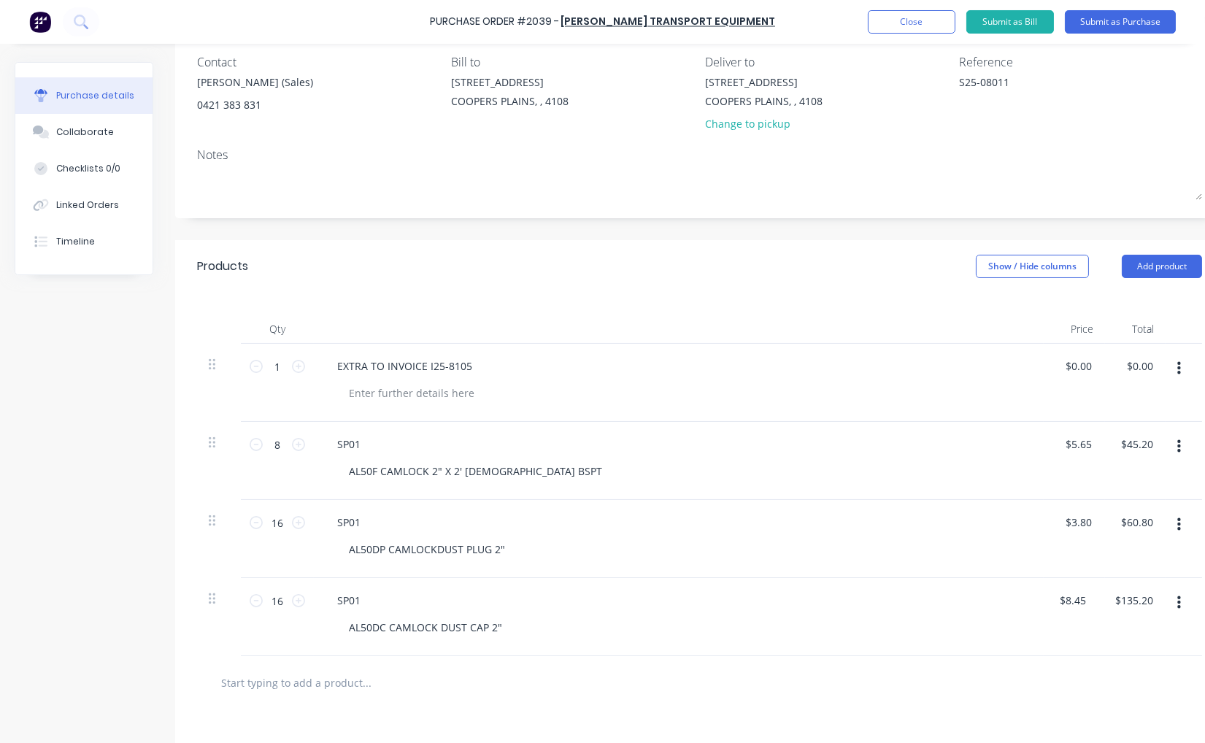
click at [312, 684] on input "text" at bounding box center [366, 682] width 292 height 29
paste input "UCDC42PB"
type textarea "x"
type input "UCDC42PB"
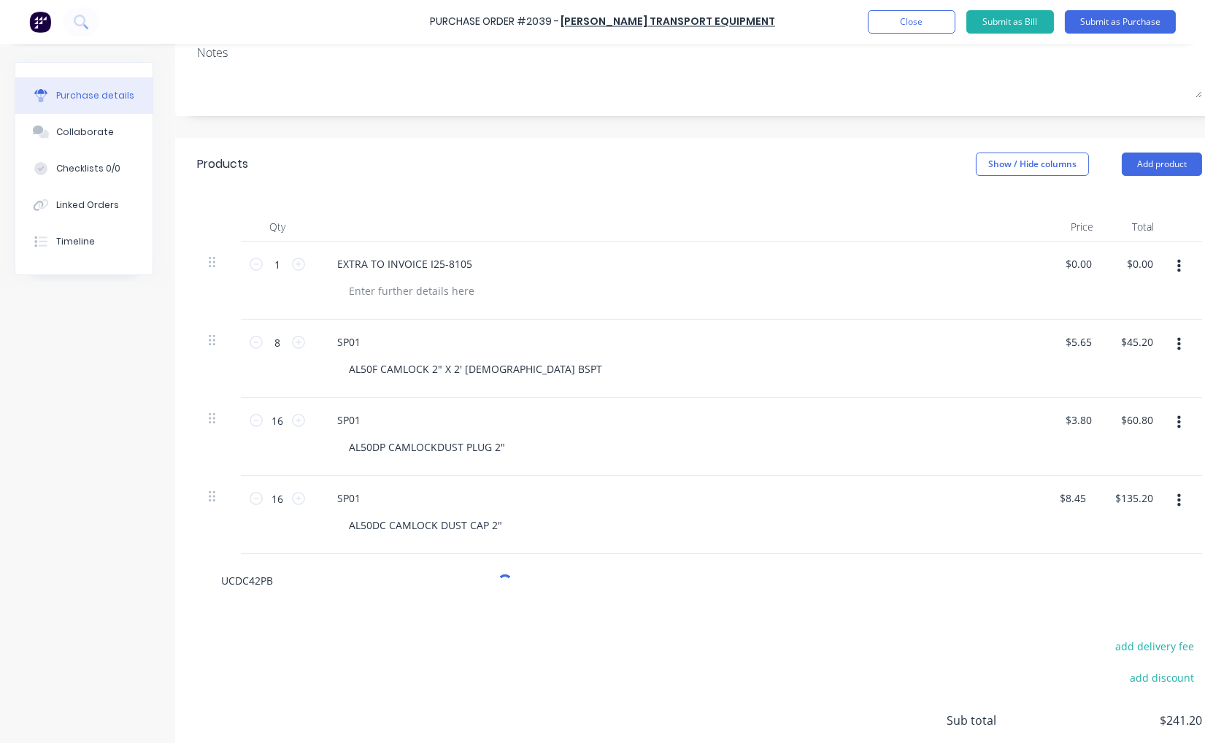
type textarea "x"
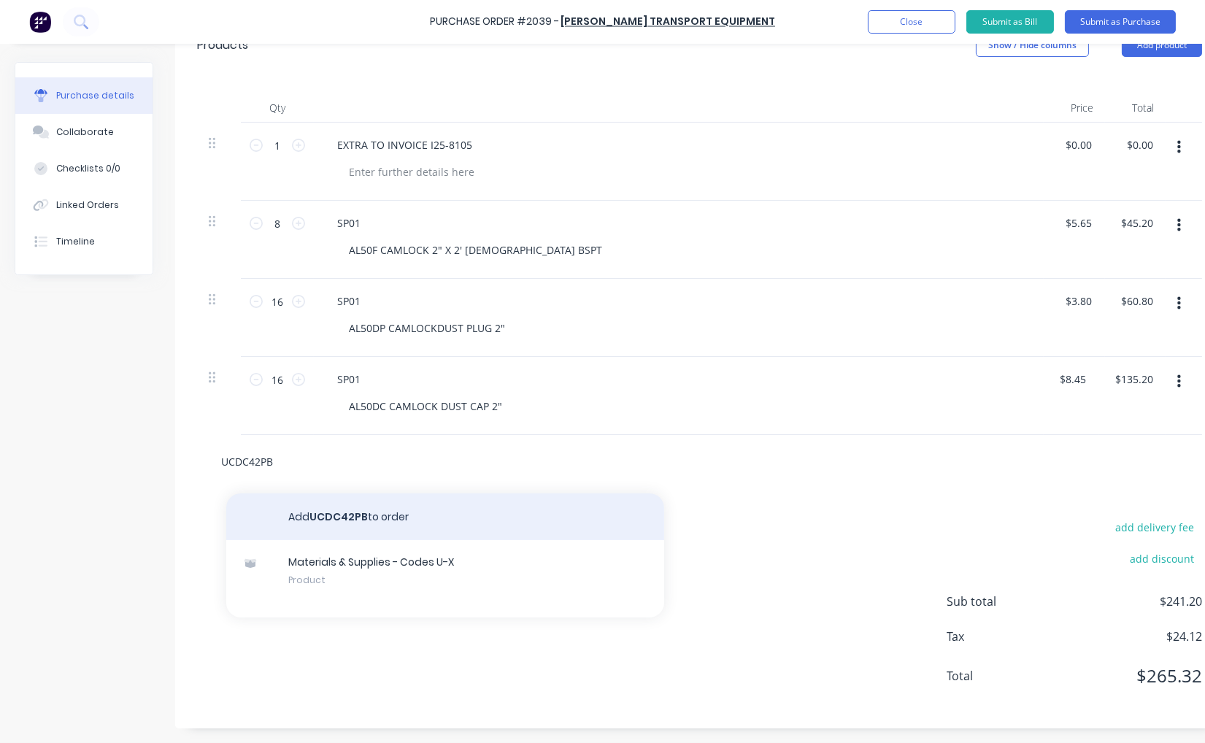
scroll to position [356, 0]
type input "UCDC42PB"
click at [333, 505] on button "Add UCDC42PB to order" at bounding box center [445, 516] width 438 height 47
type textarea "x"
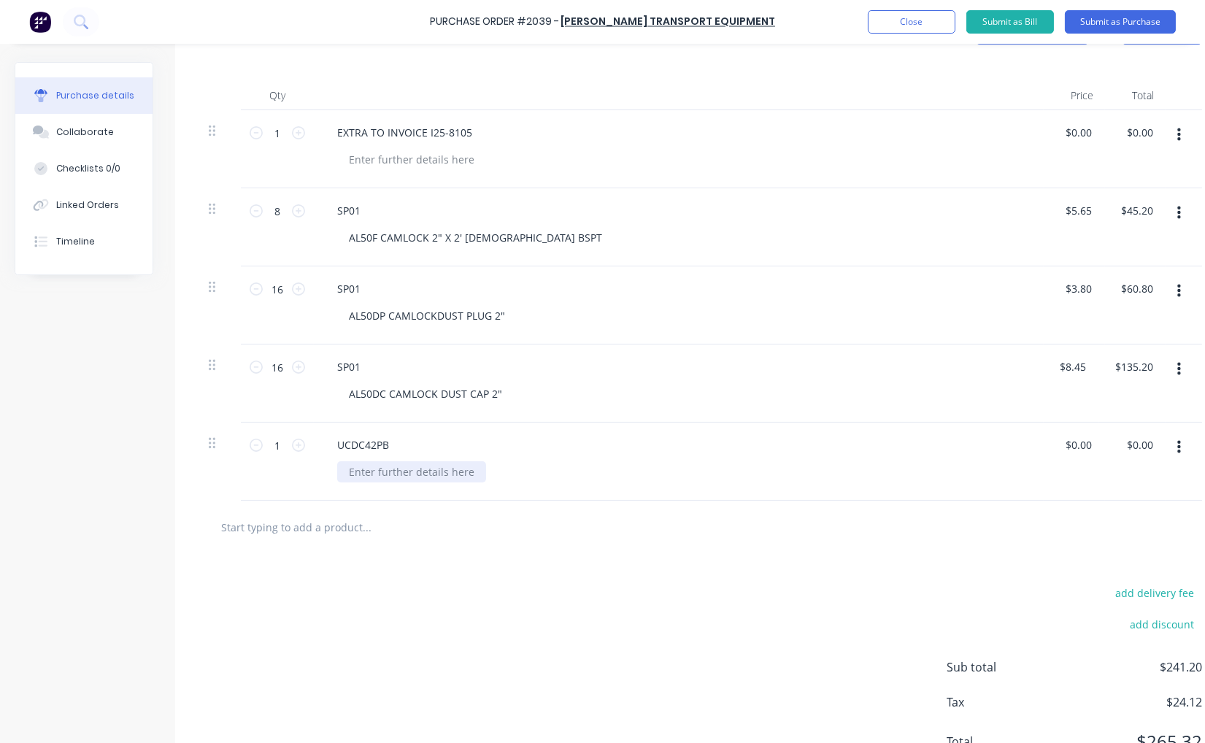
type textarea "x"
click at [391, 473] on div at bounding box center [411, 471] width 149 height 21
paste div
type textarea "x"
type input "0.00"
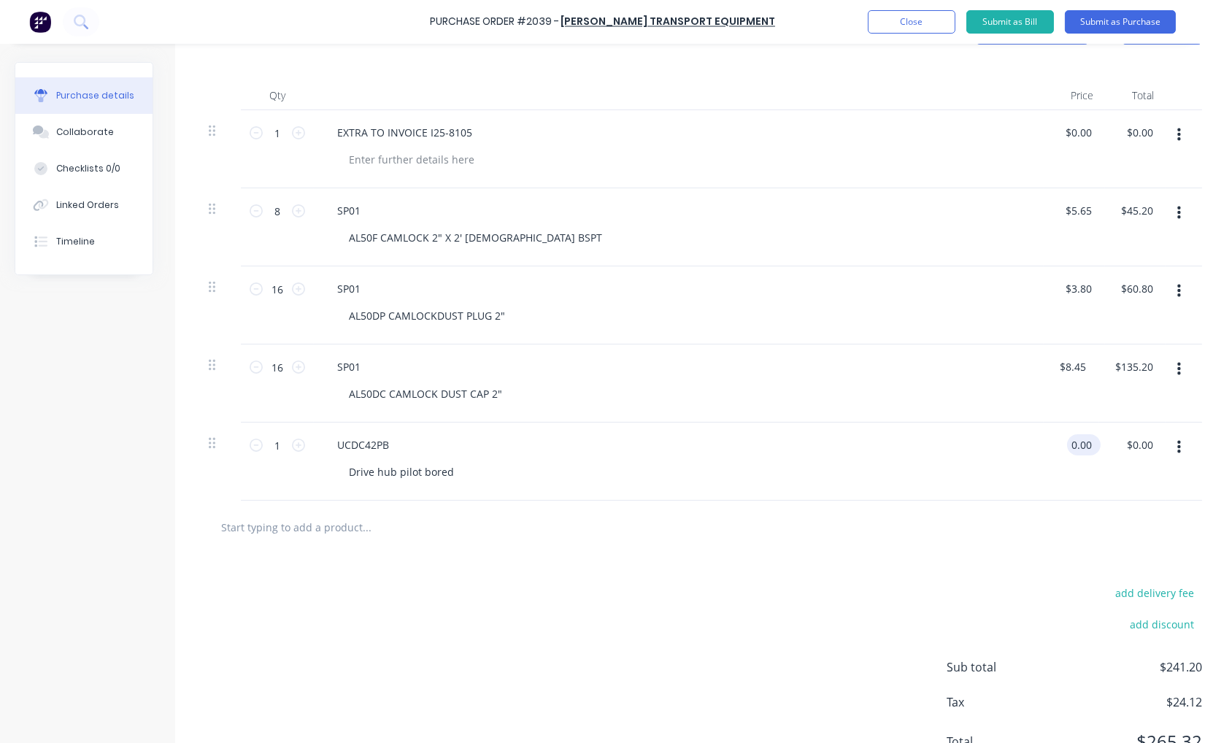
click at [1070, 436] on input "0.00" at bounding box center [1081, 444] width 28 height 21
type textarea "x"
click at [1070, 436] on input "0.00" at bounding box center [1081, 444] width 28 height 21
type input "125.24"
type textarea "x"
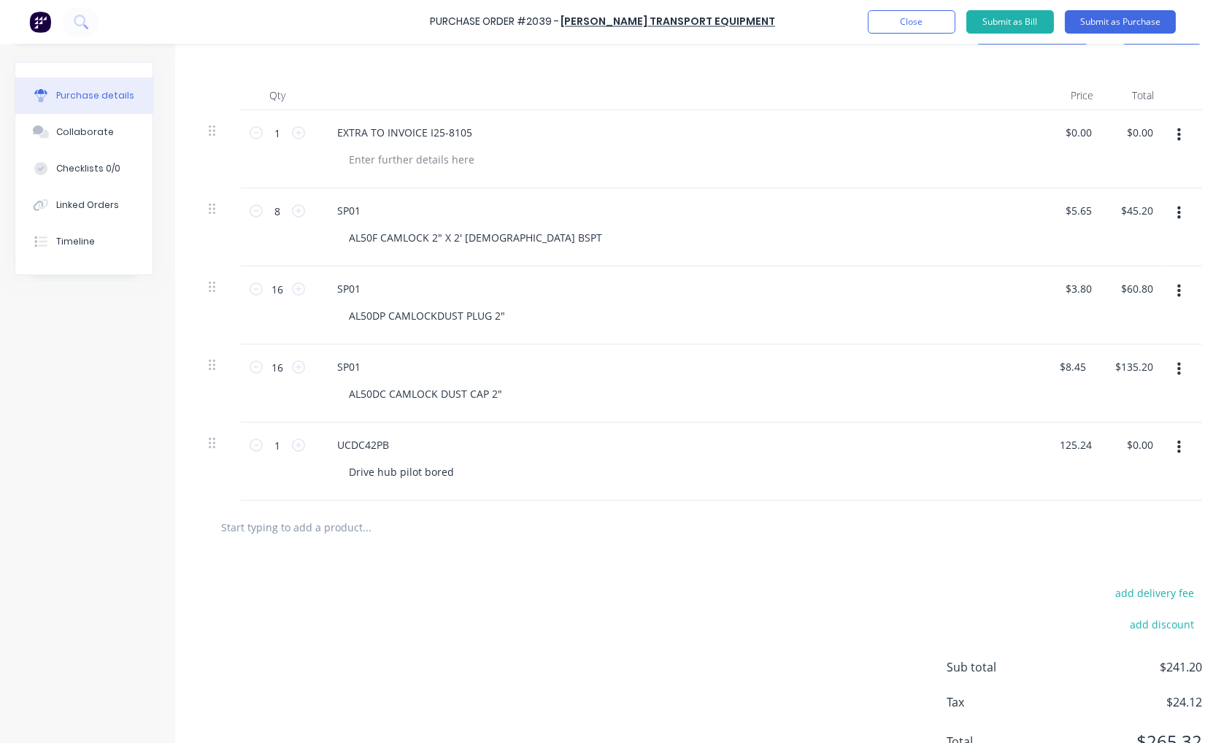
type input "$125.24"
type input "125.24"
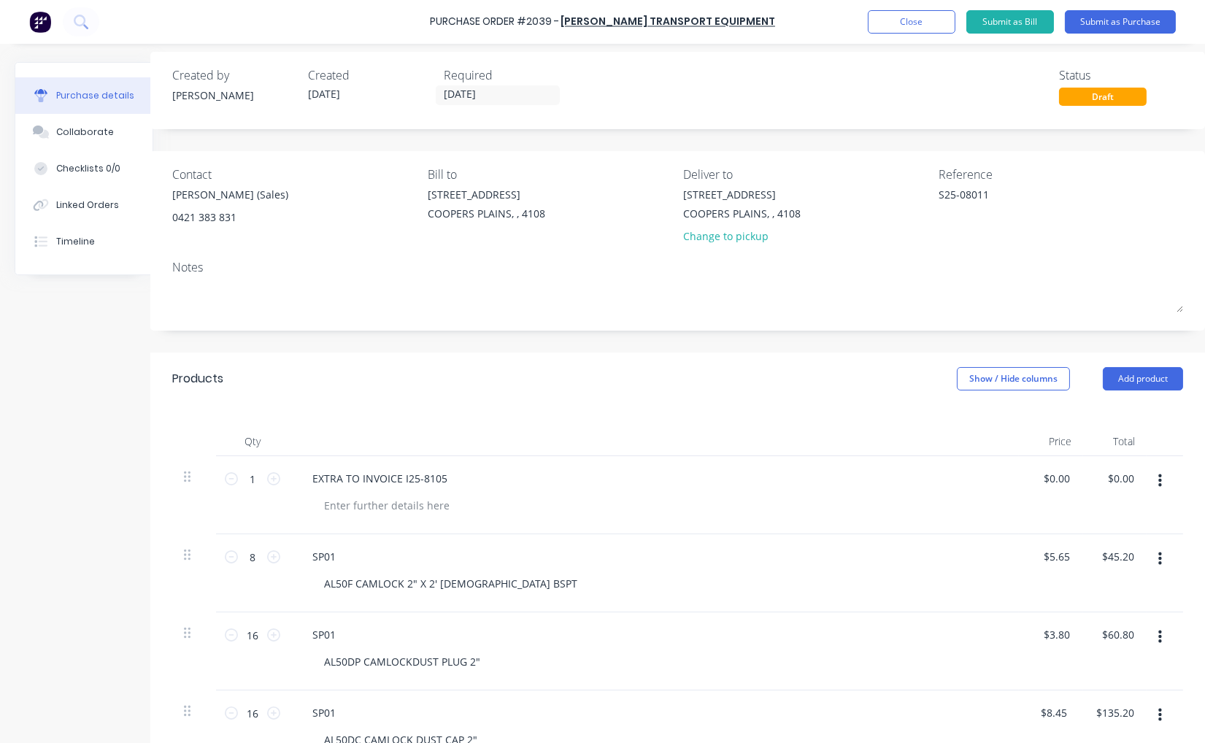
scroll to position [0, 37]
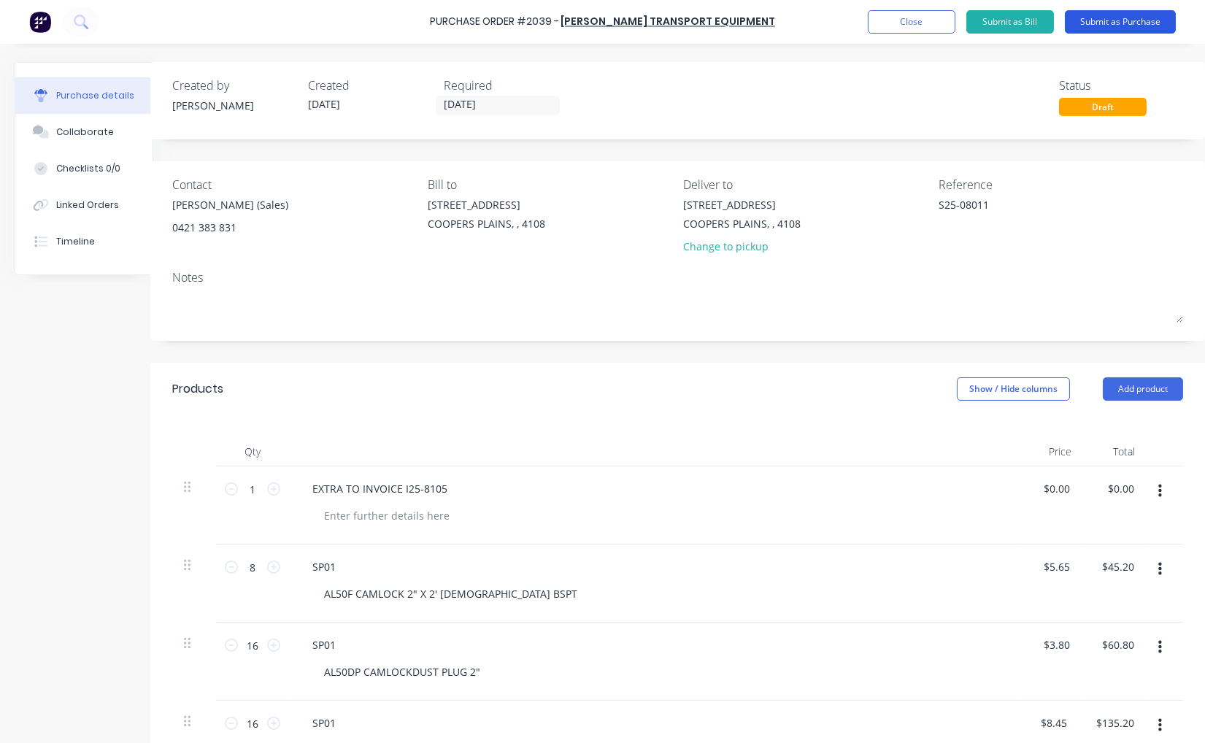
type textarea "x"
type input "$125.24"
click at [1113, 26] on button "Submit as Purchase" at bounding box center [1119, 21] width 111 height 23
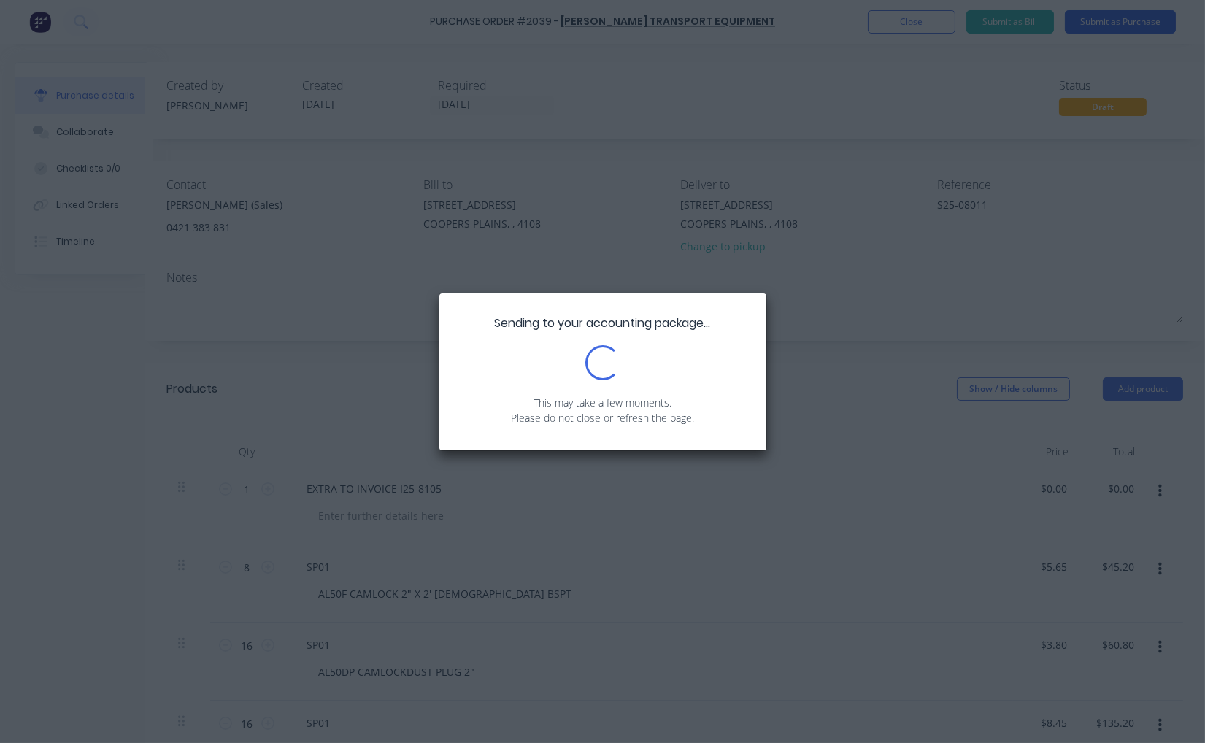
scroll to position [0, 0]
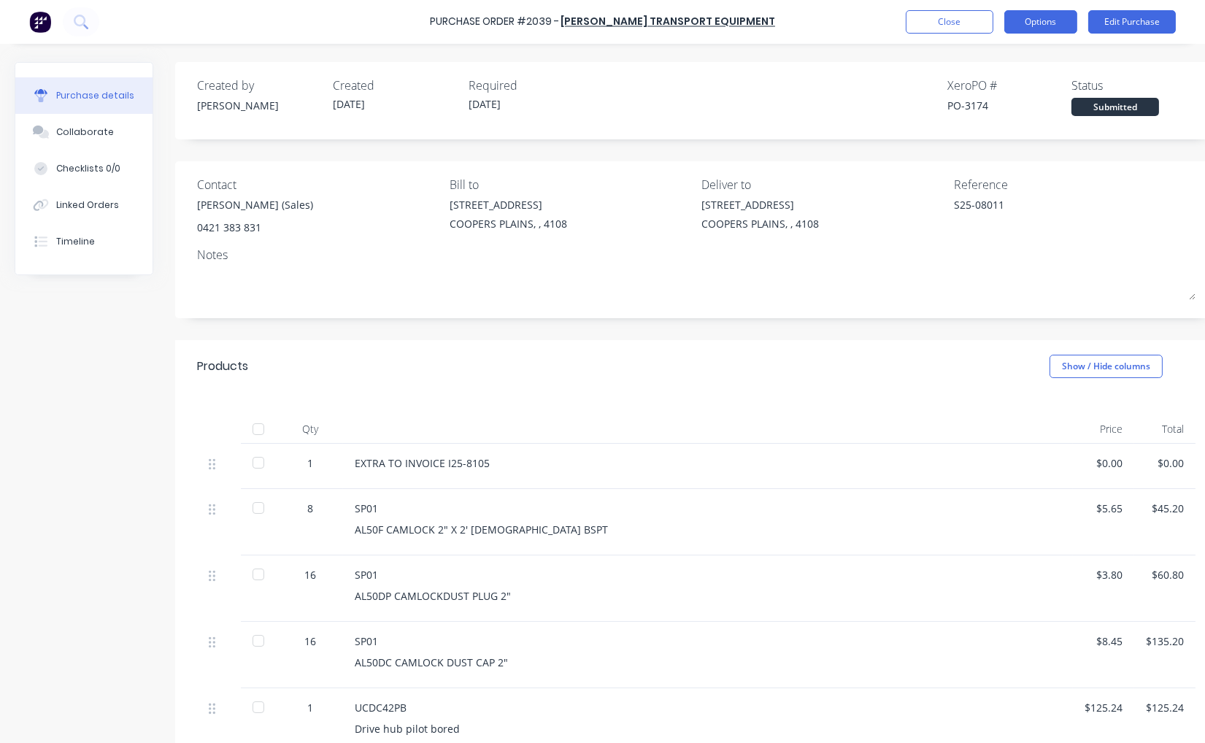
click at [1071, 26] on button "Options" at bounding box center [1040, 21] width 73 height 23
click at [1015, 66] on div "Print / Email" at bounding box center [1007, 59] width 112 height 21
click at [1002, 84] on div "With pricing" at bounding box center [1007, 88] width 112 height 21
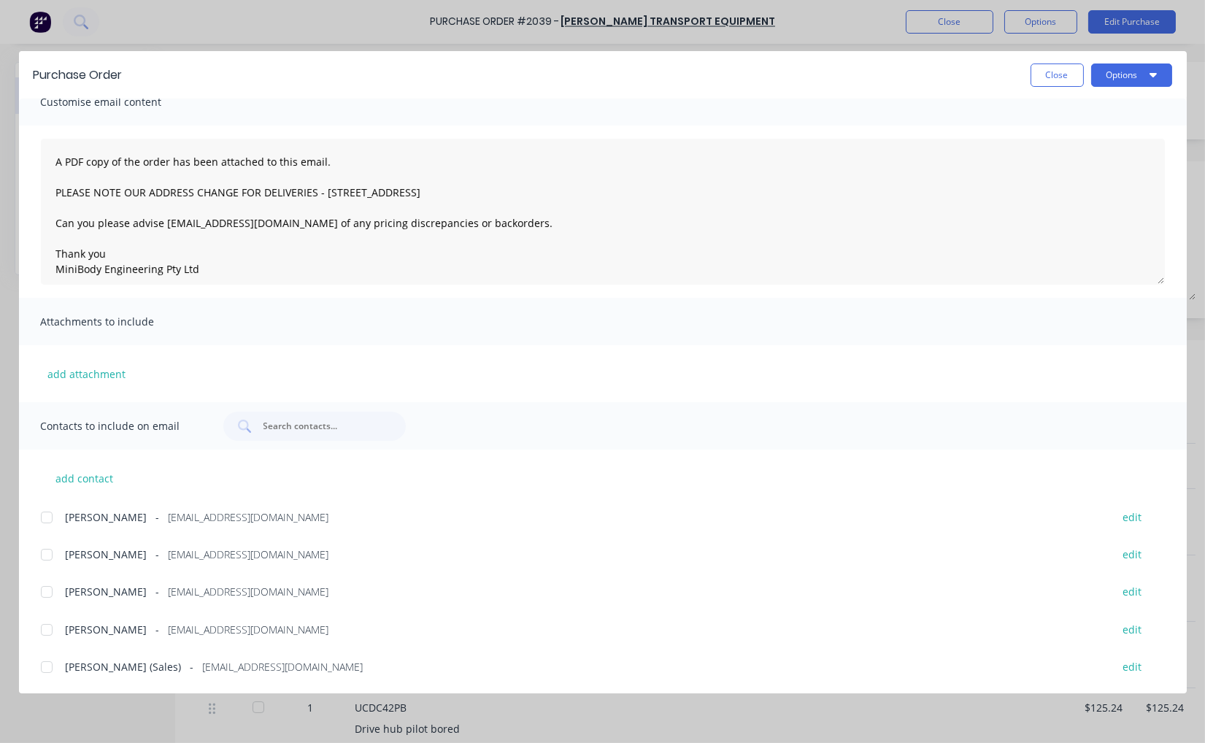
scroll to position [58, 0]
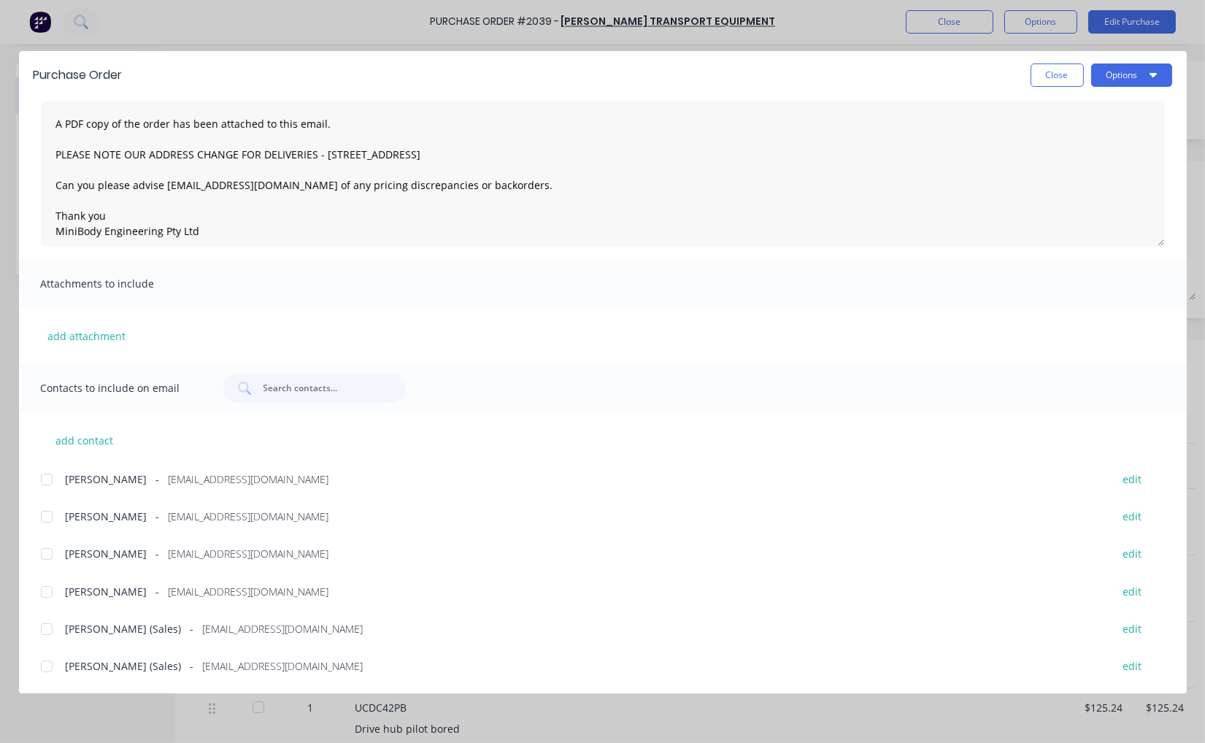
click at [47, 665] on div at bounding box center [46, 666] width 29 height 29
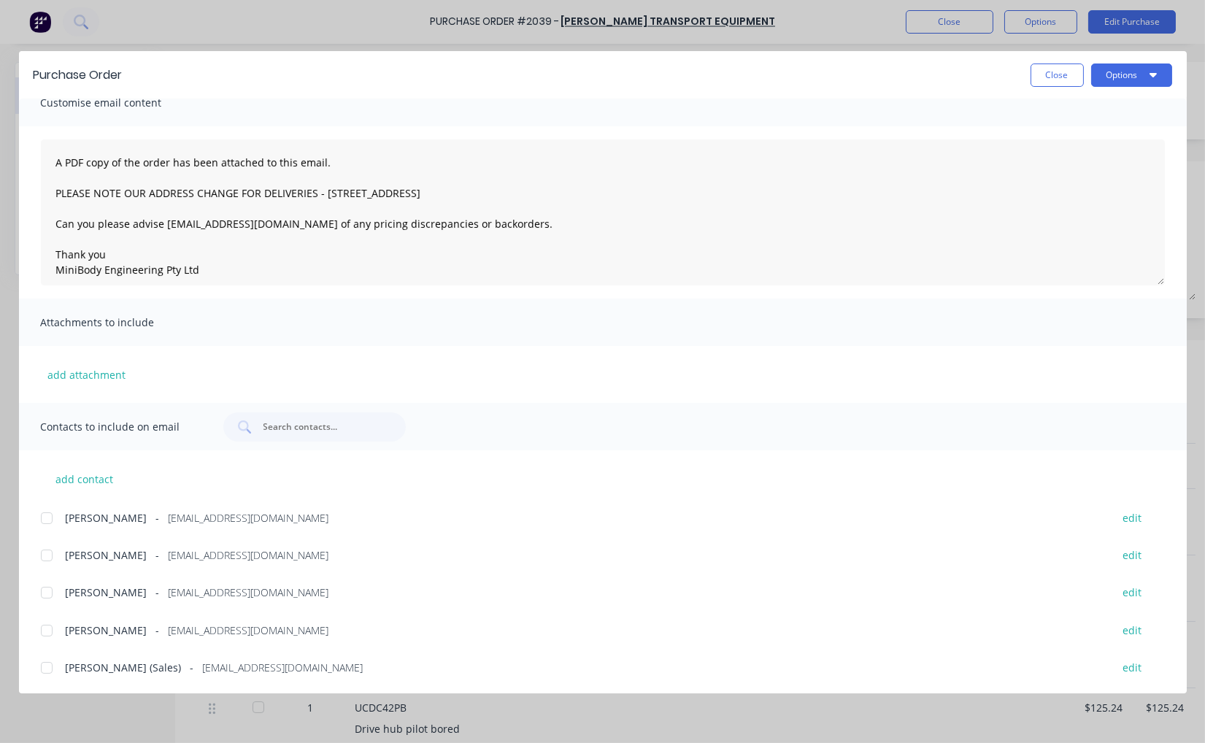
scroll to position [0, 0]
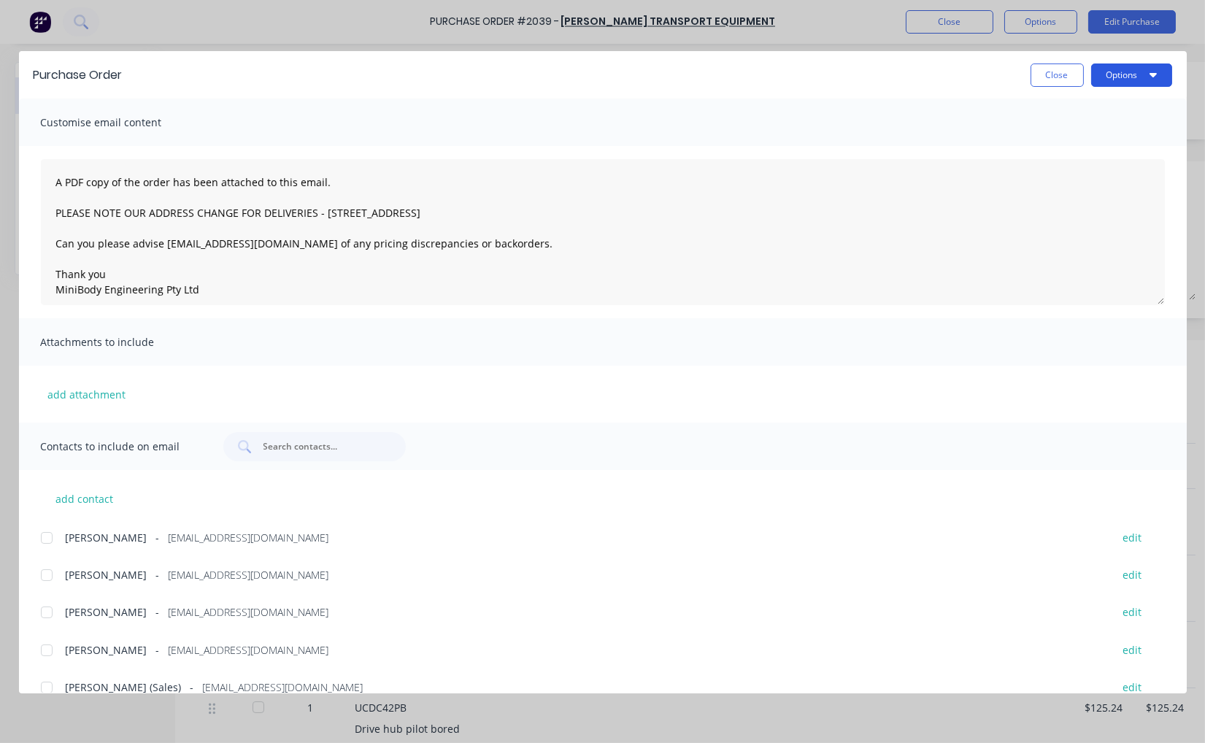
click at [1128, 74] on button "Options" at bounding box center [1131, 74] width 81 height 23
click at [1081, 163] on div "Email" at bounding box center [1102, 170] width 112 height 21
click at [1062, 75] on button "Close" at bounding box center [1056, 74] width 53 height 23
type textarea "x"
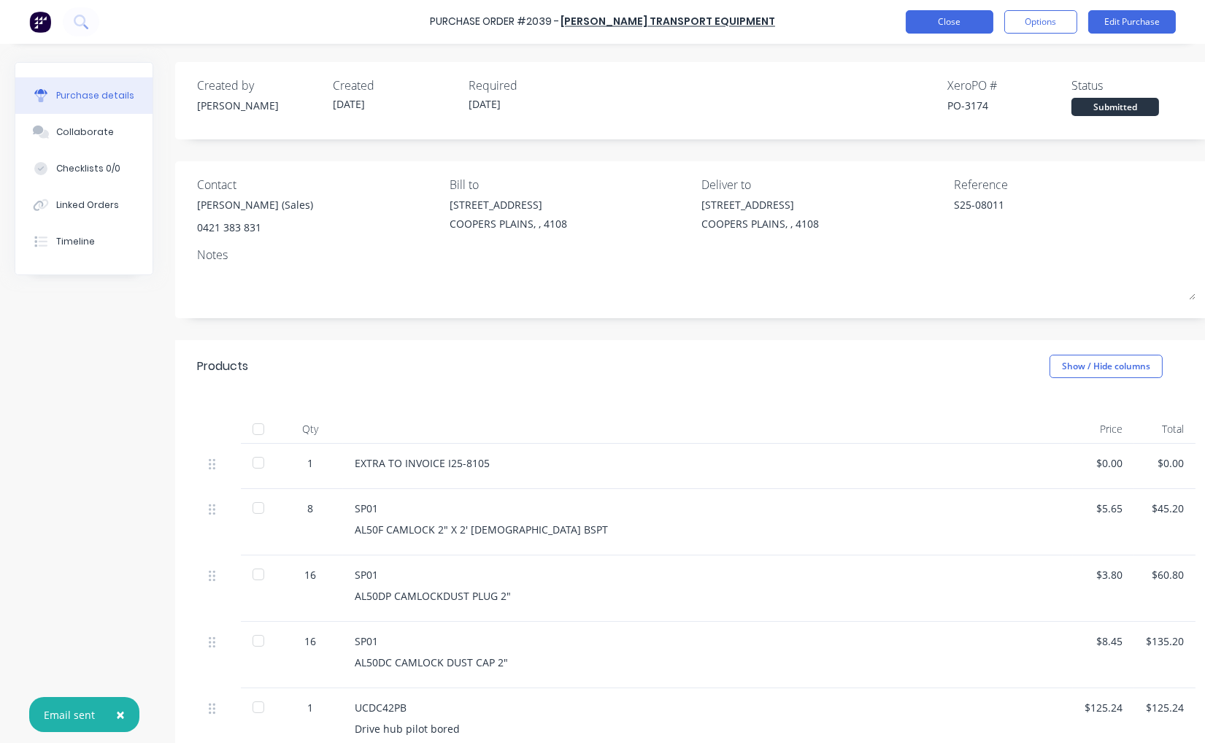
click at [956, 24] on button "Close" at bounding box center [949, 21] width 88 height 23
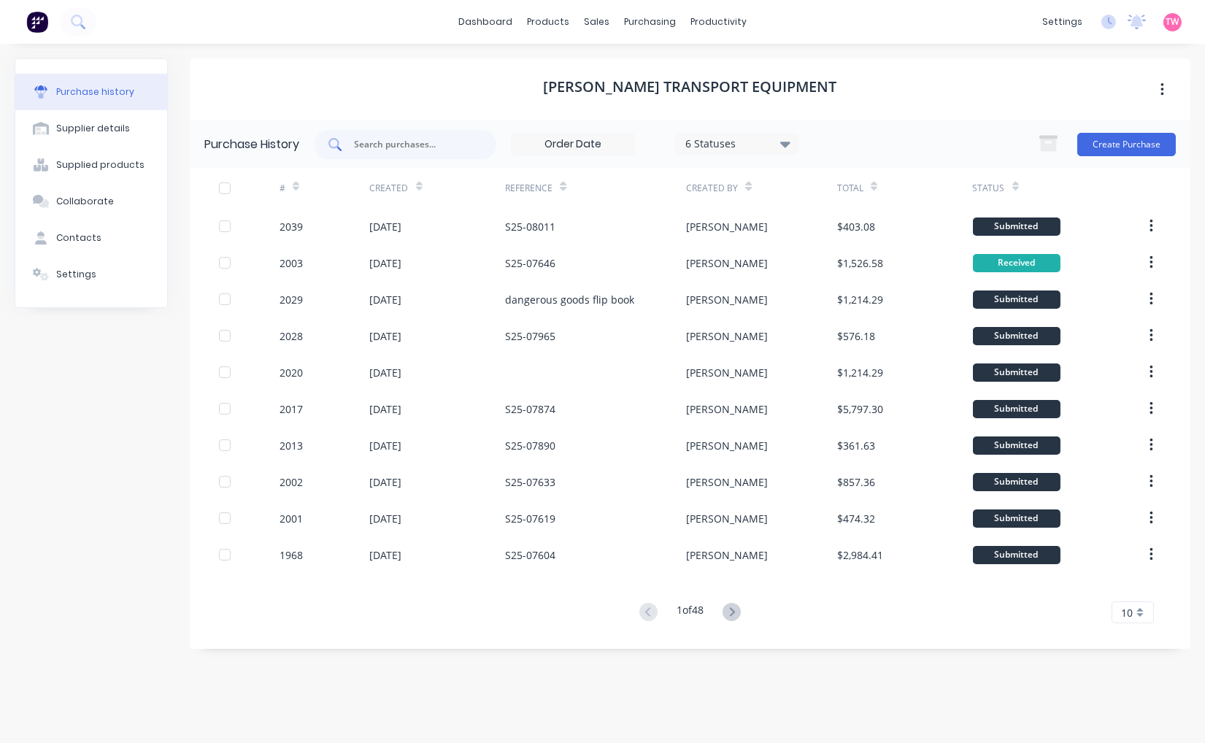
click at [407, 141] on input "text" at bounding box center [412, 144] width 121 height 15
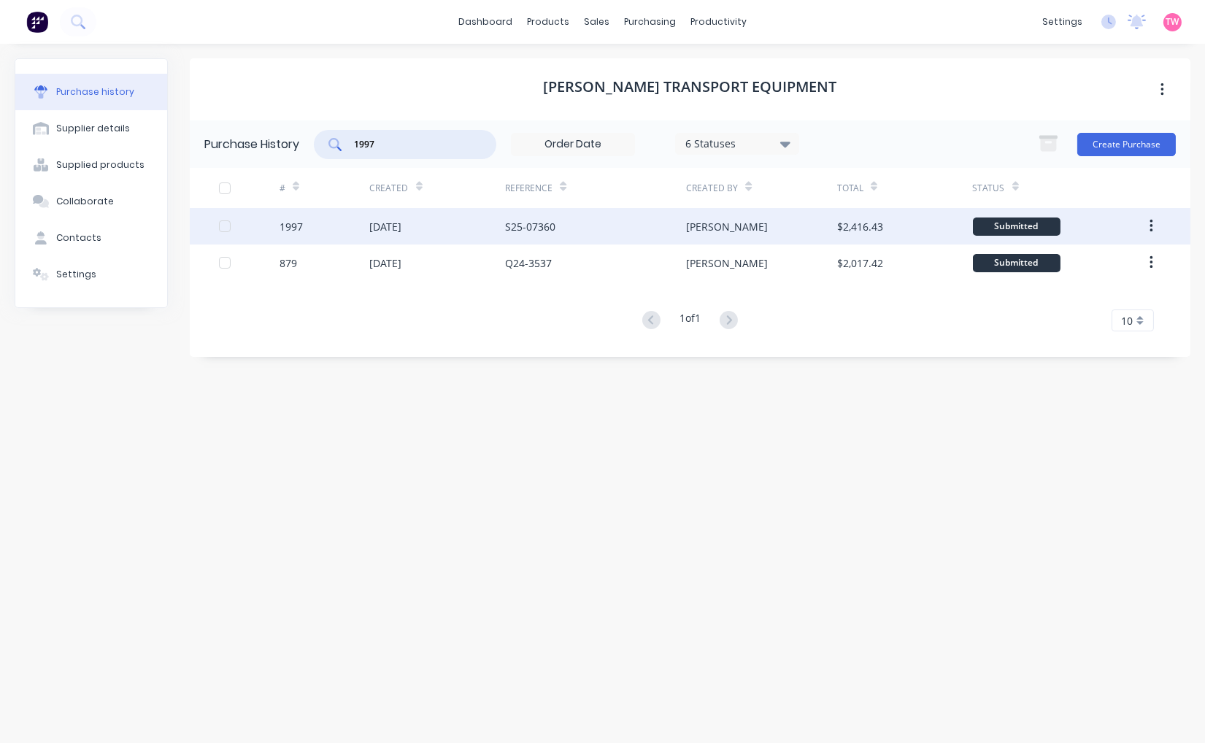
type input "1997"
click at [319, 220] on div "1997" at bounding box center [324, 226] width 90 height 36
type textarea "x"
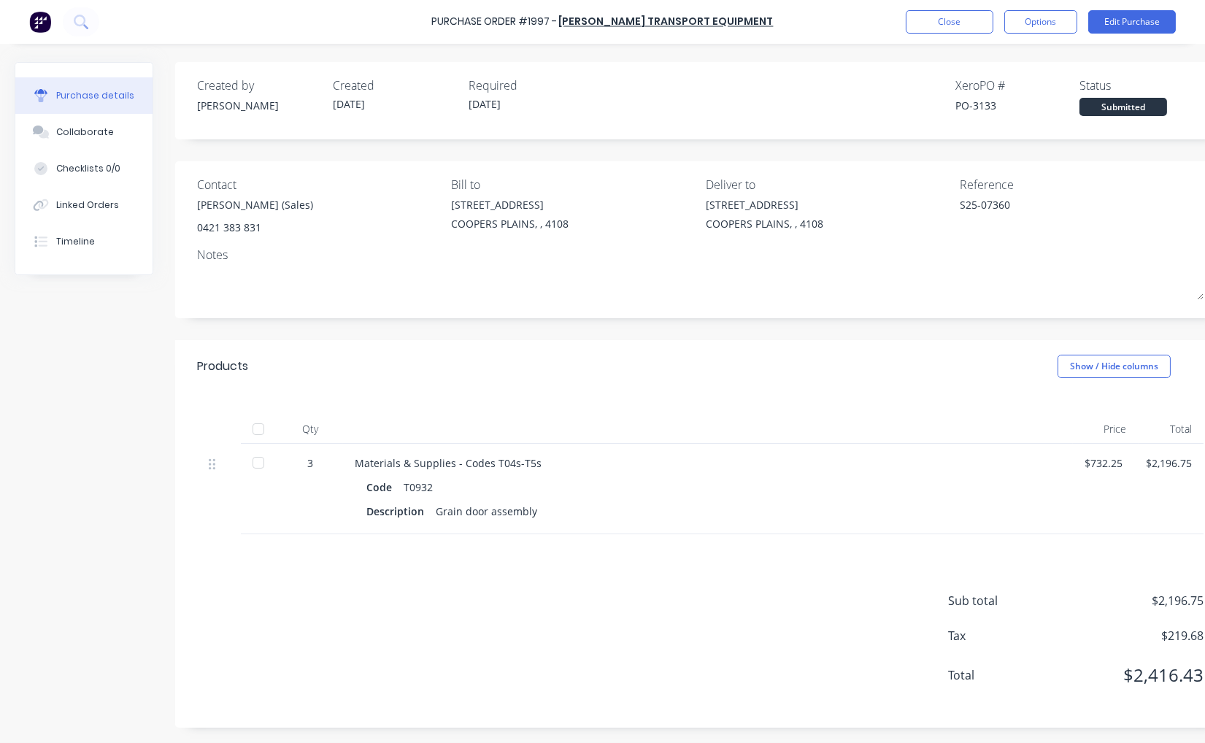
click at [980, 103] on div "PO-3133" at bounding box center [1017, 105] width 124 height 15
copy div "3133"
click at [966, 15] on button "Close" at bounding box center [949, 21] width 88 height 23
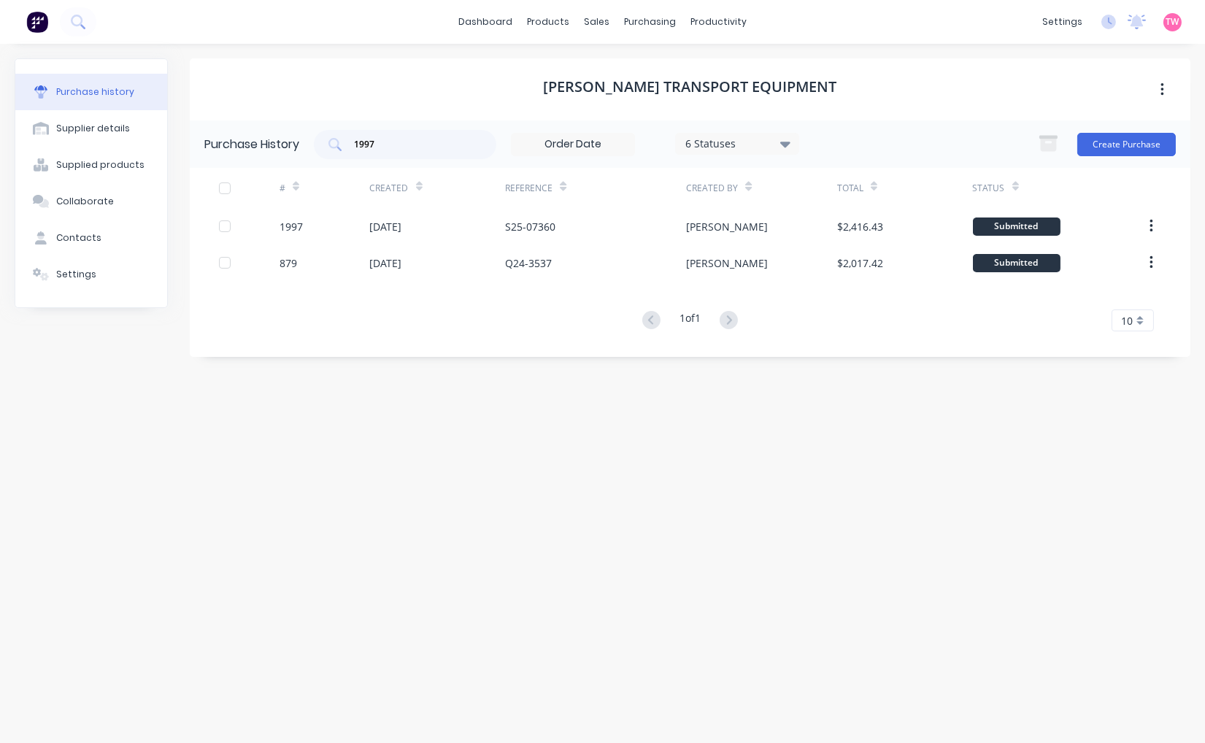
drag, startPoint x: 367, startPoint y: 139, endPoint x: 297, endPoint y: 131, distance: 70.5
click at [297, 131] on div "Purchase History 1997 6 Statuses 6 Statuses Create Purchase" at bounding box center [690, 143] width 1000 height 47
paste input "7"
type input "1977"
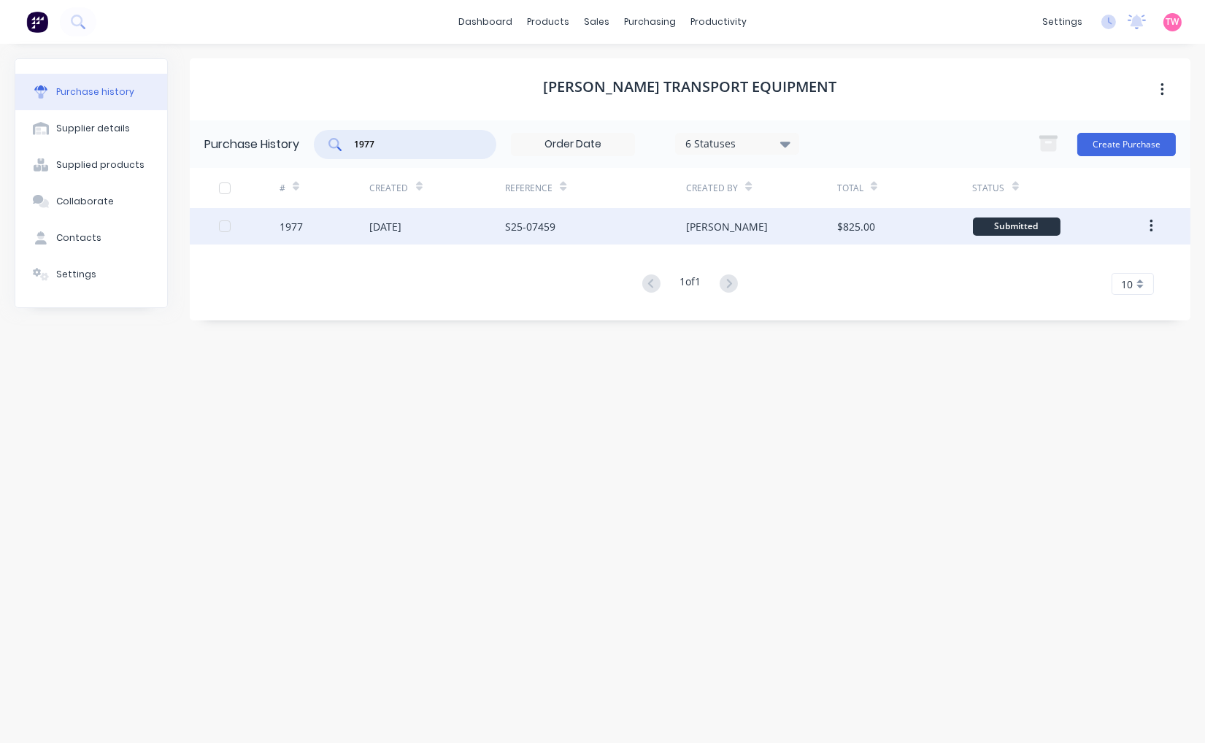
click at [288, 216] on div "1977" at bounding box center [324, 226] width 90 height 36
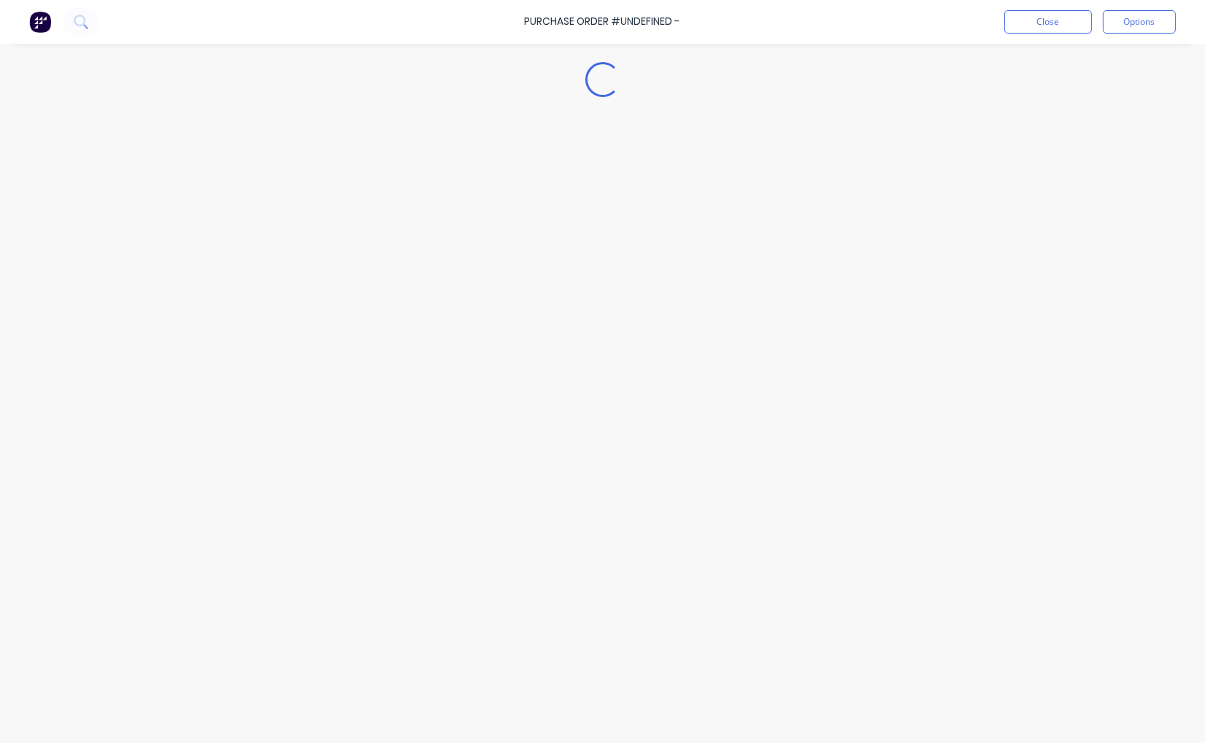
type textarea "x"
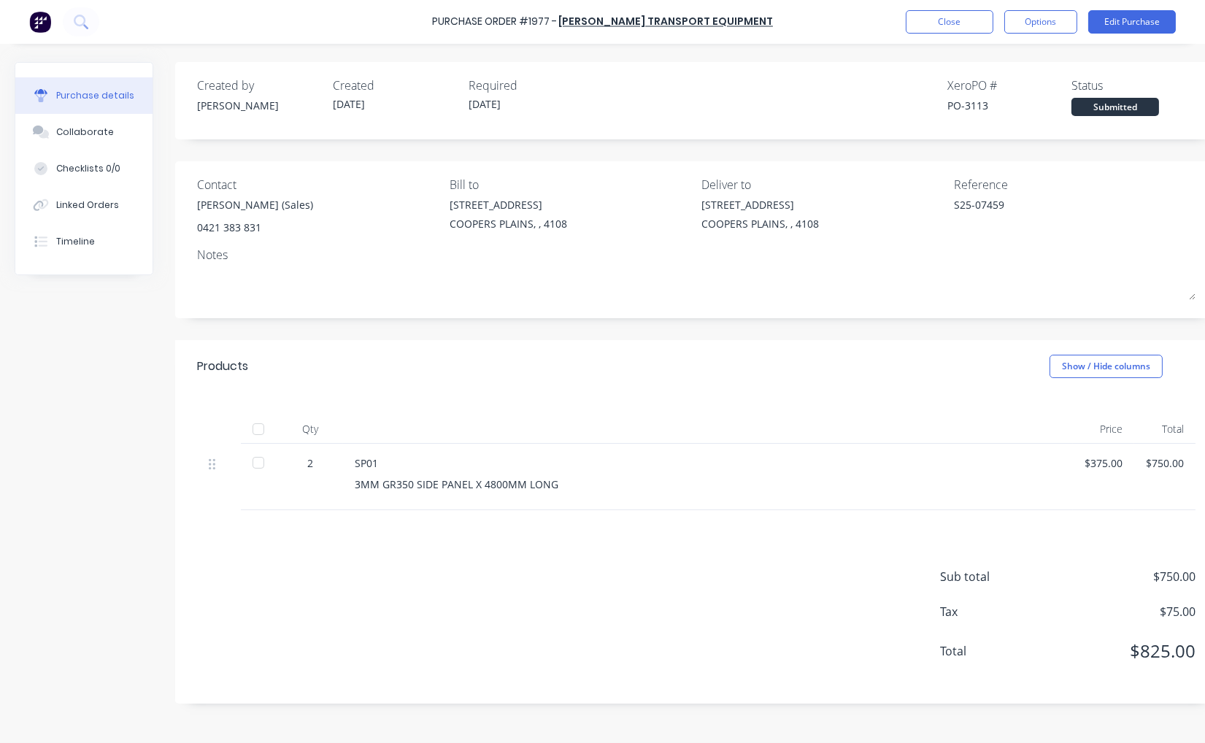
click at [979, 102] on div "PO-3113" at bounding box center [1009, 105] width 124 height 15
copy div "3113"
